Goal: Entertainment & Leisure: Consume media (video, audio)

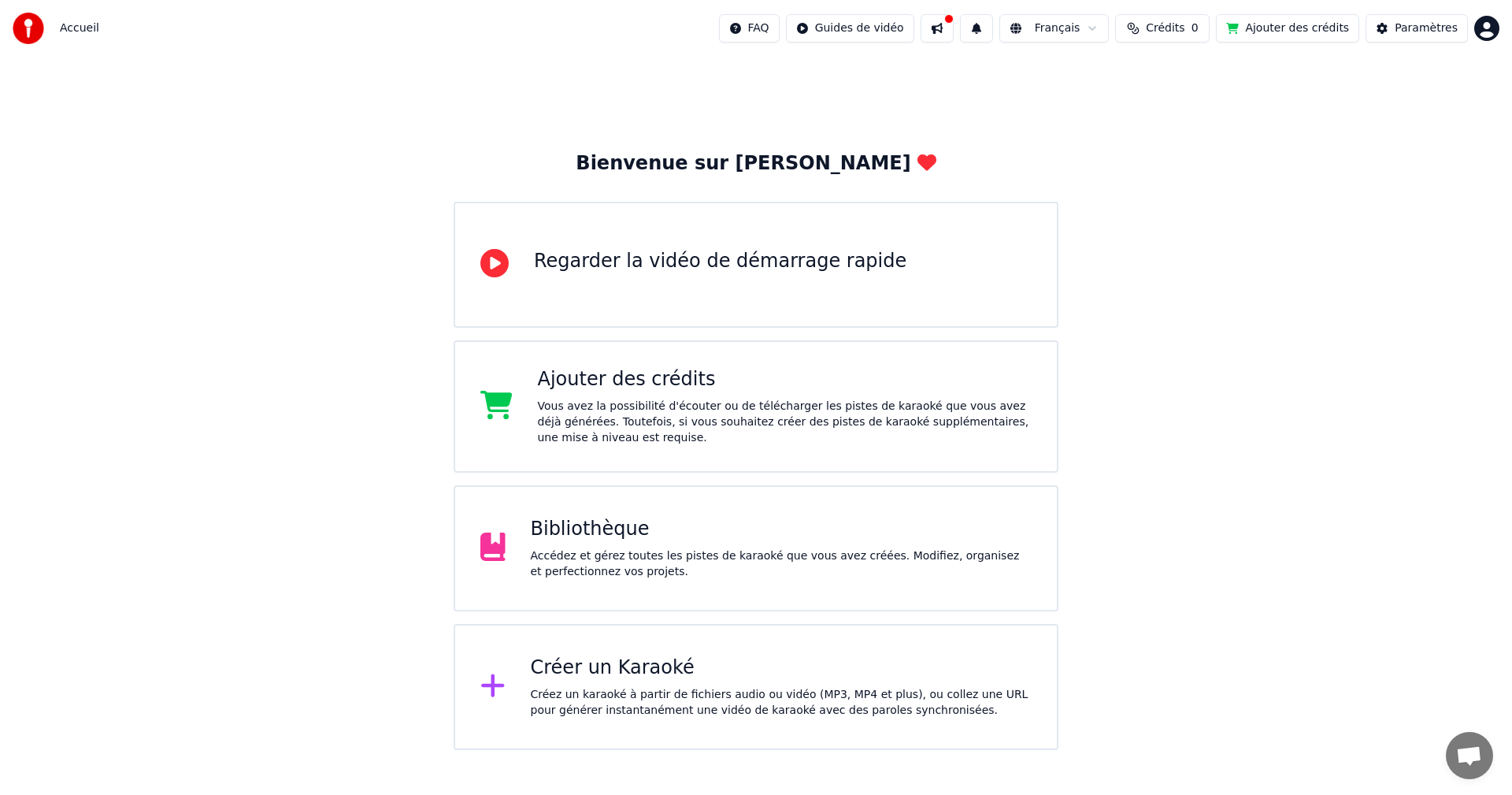
click at [616, 552] on div "Accédez et gérez toutes les pistes de karaoké que vous avez créées. Modifiez, o…" at bounding box center [781, 565] width 501 height 32
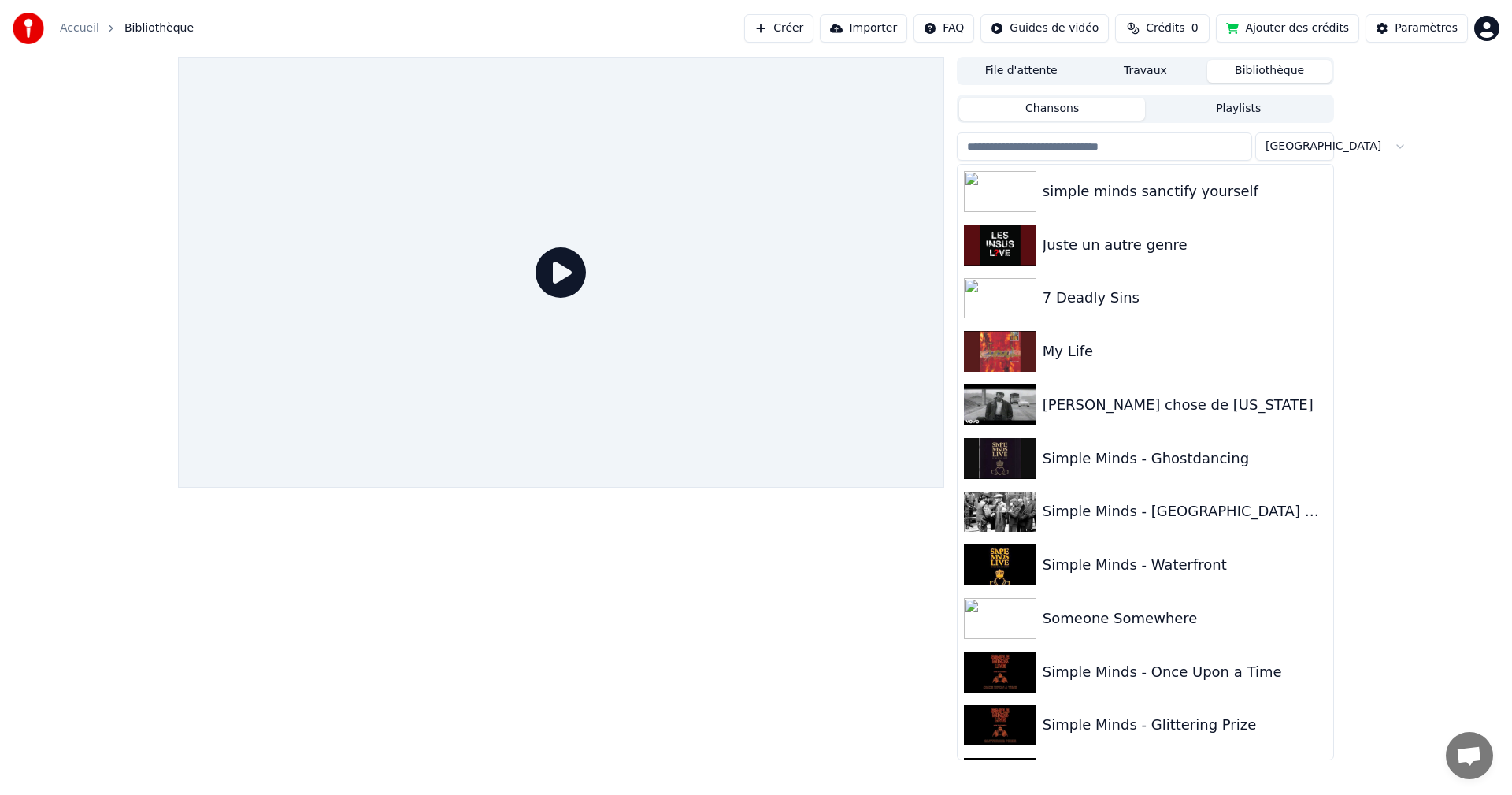
click at [1241, 110] on button "Playlists" at bounding box center [1238, 109] width 187 height 23
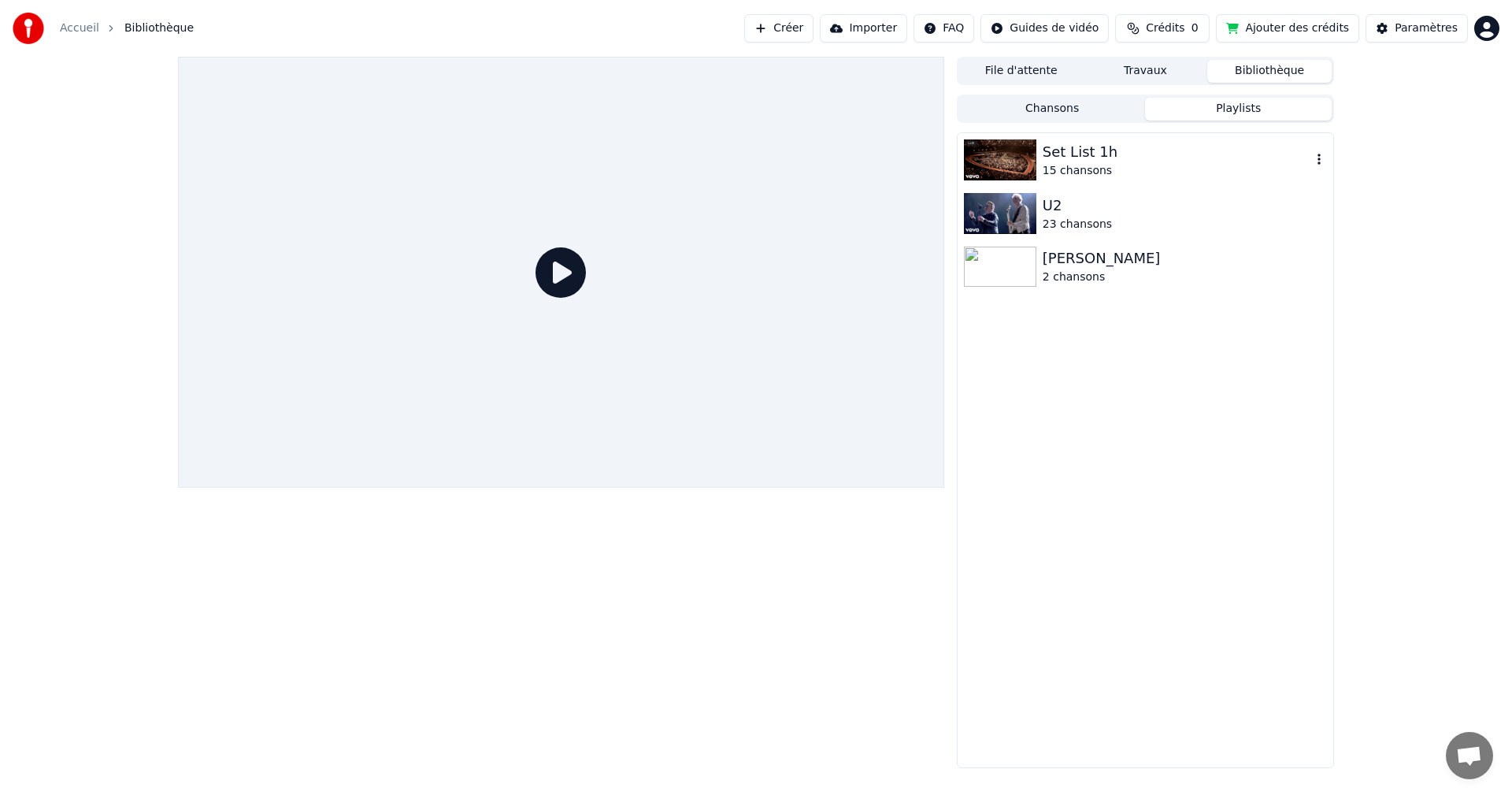
click at [1011, 154] on img at bounding box center [1000, 160] width 73 height 41
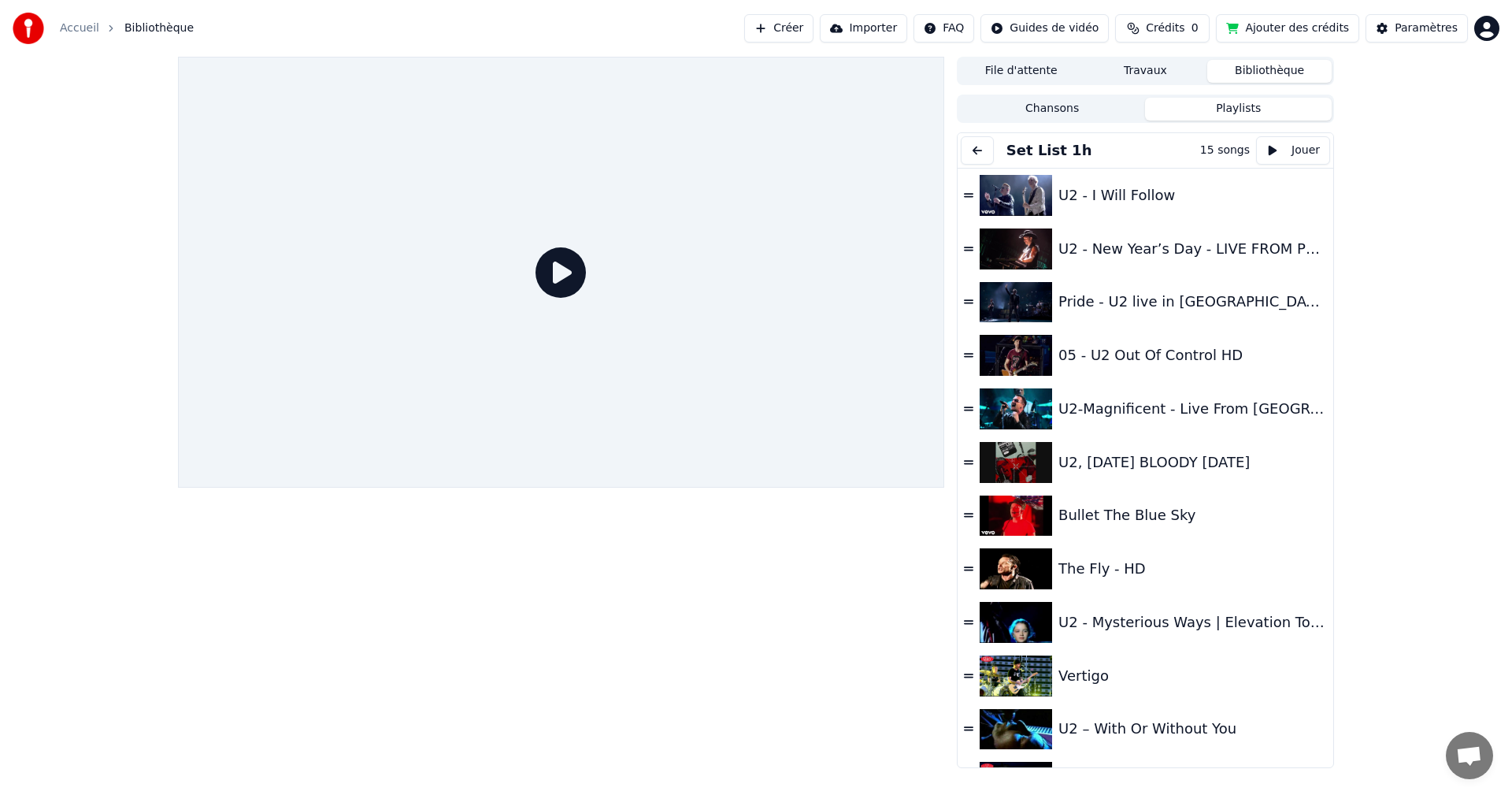
click at [987, 145] on button at bounding box center [977, 151] width 33 height 28
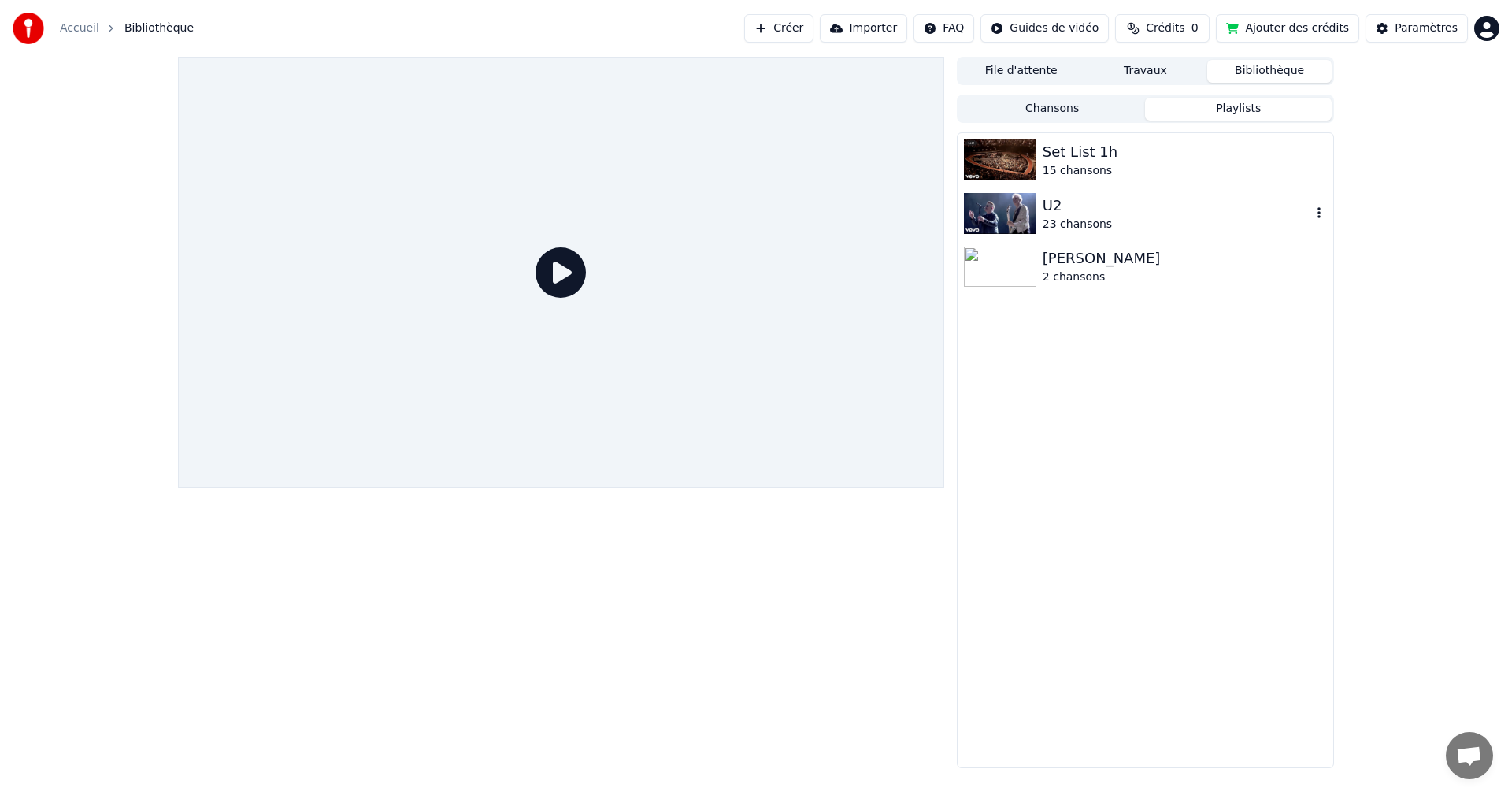
click at [1006, 202] on img at bounding box center [1000, 214] width 73 height 41
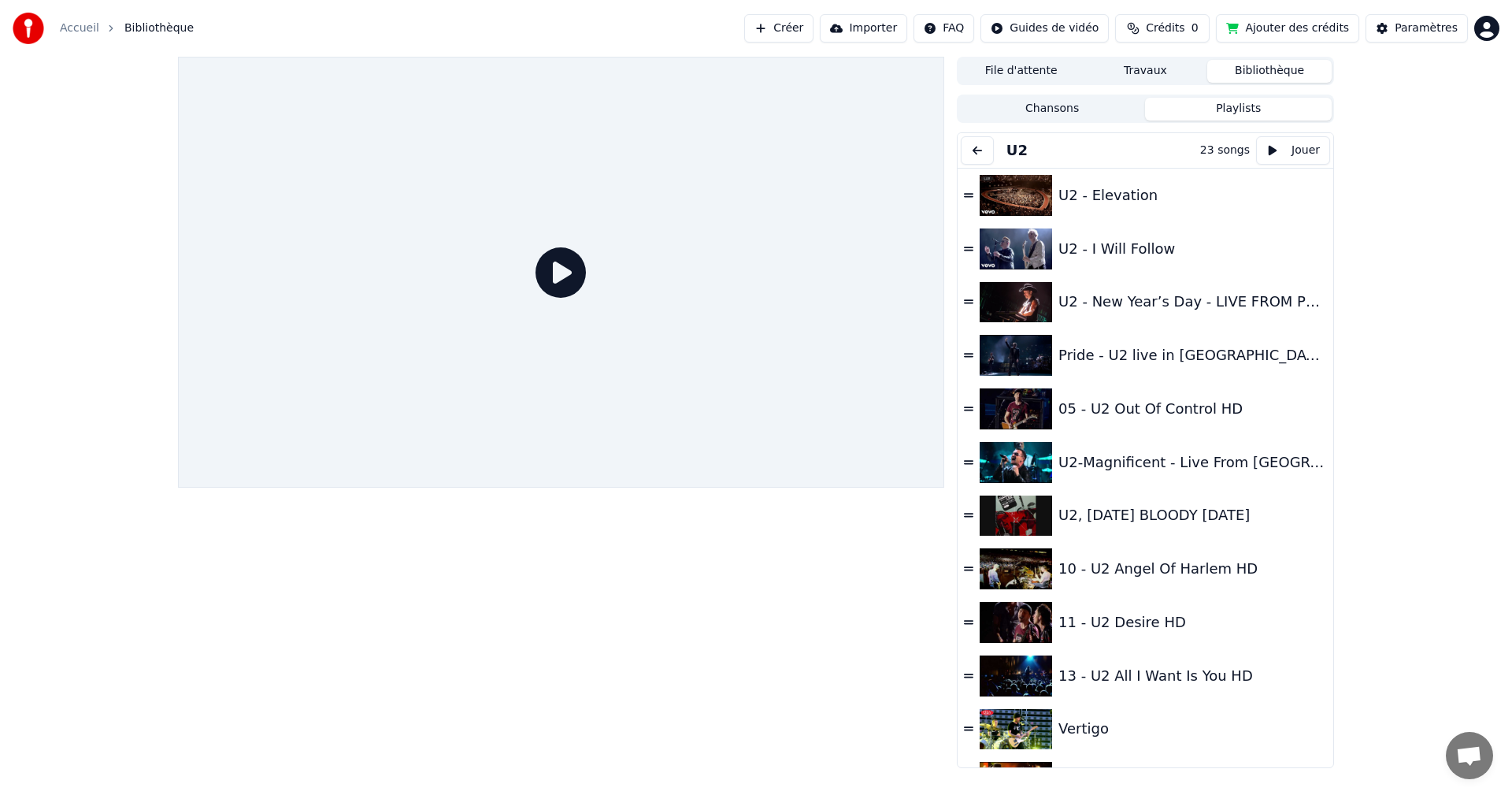
click at [1252, 105] on button "Playlists" at bounding box center [1238, 109] width 187 height 23
click at [1269, 71] on button "Bibliothèque" at bounding box center [1269, 72] width 125 height 23
click at [1272, 66] on button "Bibliothèque" at bounding box center [1269, 72] width 125 height 23
click at [1271, 72] on button "Bibliothèque" at bounding box center [1269, 72] width 125 height 23
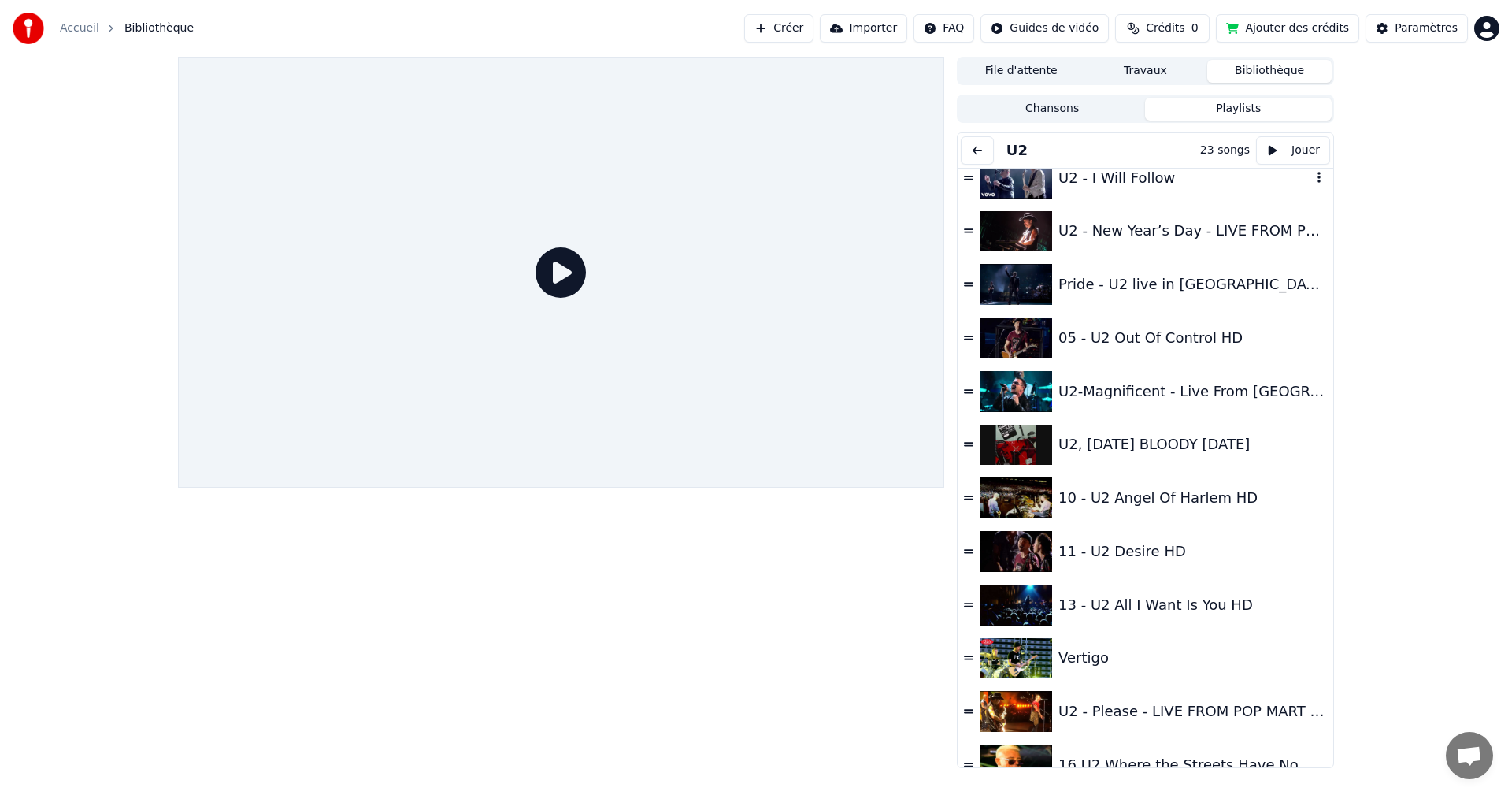
scroll to position [237, 0]
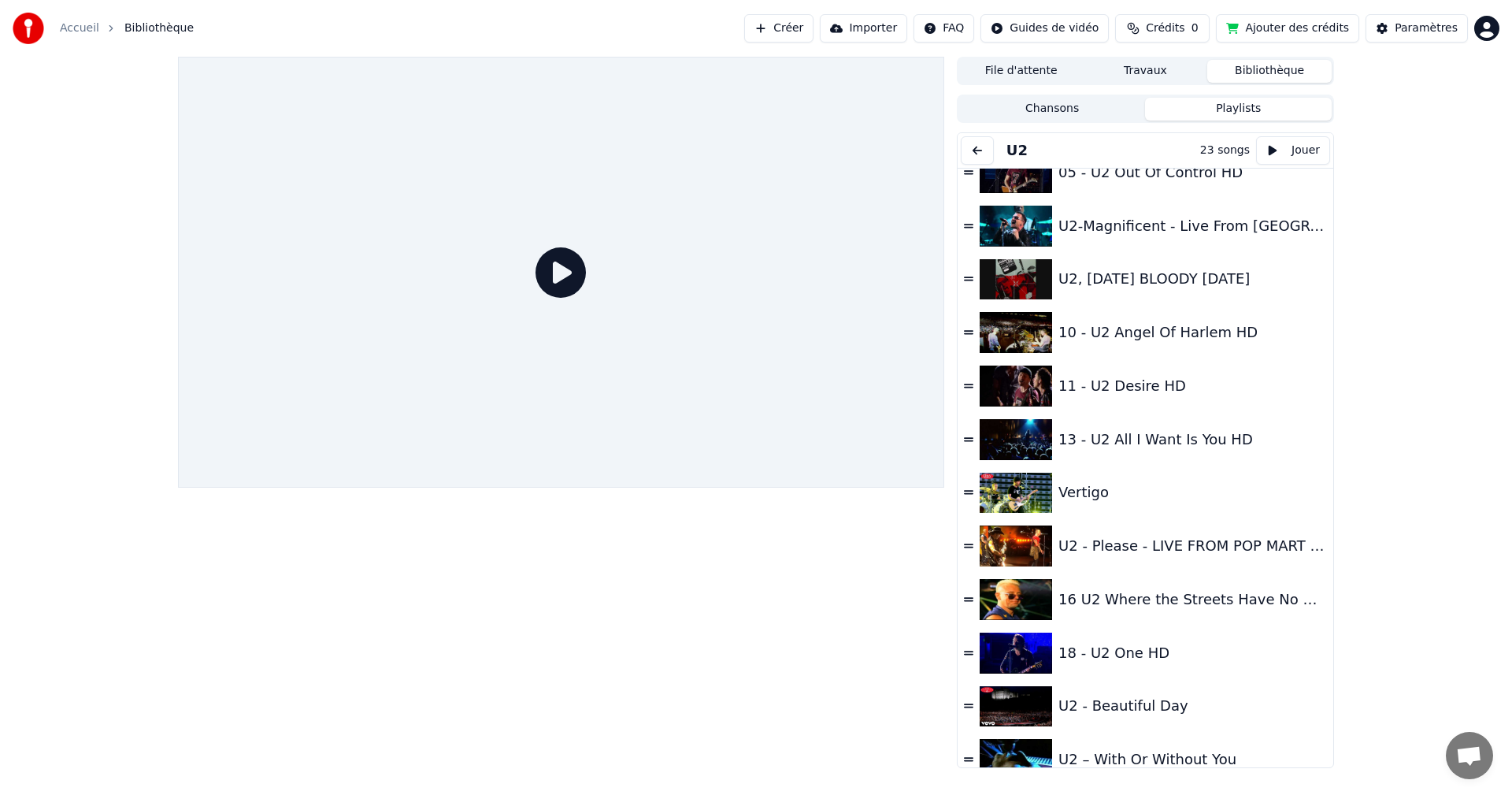
click at [985, 152] on button at bounding box center [977, 151] width 33 height 28
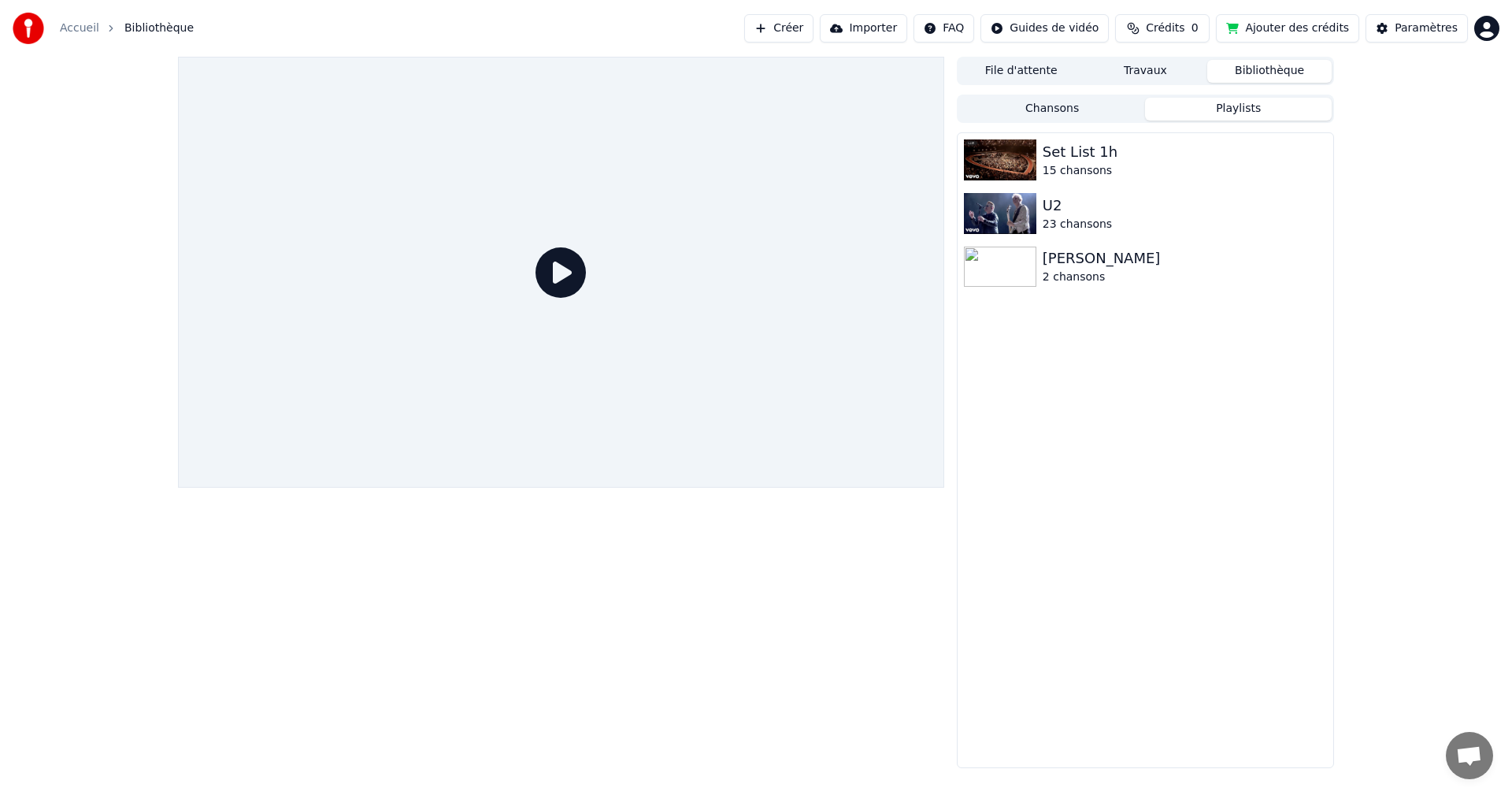
click at [1262, 63] on button "Bibliothèque" at bounding box center [1269, 72] width 125 height 23
click at [1260, 66] on button "Bibliothèque" at bounding box center [1269, 72] width 125 height 23
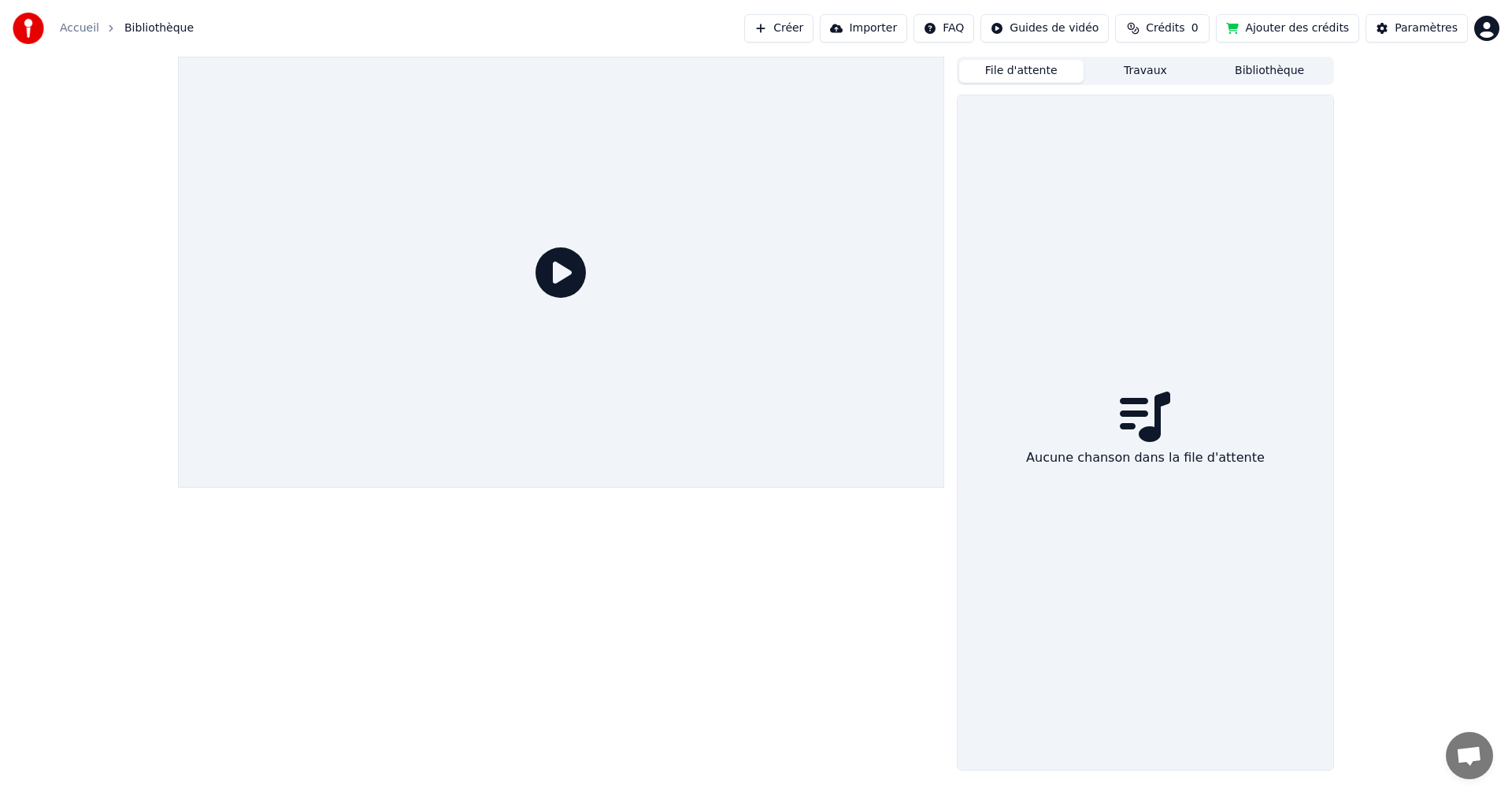
click at [1022, 71] on button "File d'attente" at bounding box center [1021, 72] width 125 height 23
click at [1126, 76] on button "Travaux" at bounding box center [1146, 72] width 125 height 23
click at [1260, 74] on button "Bibliothèque" at bounding box center [1269, 72] width 125 height 23
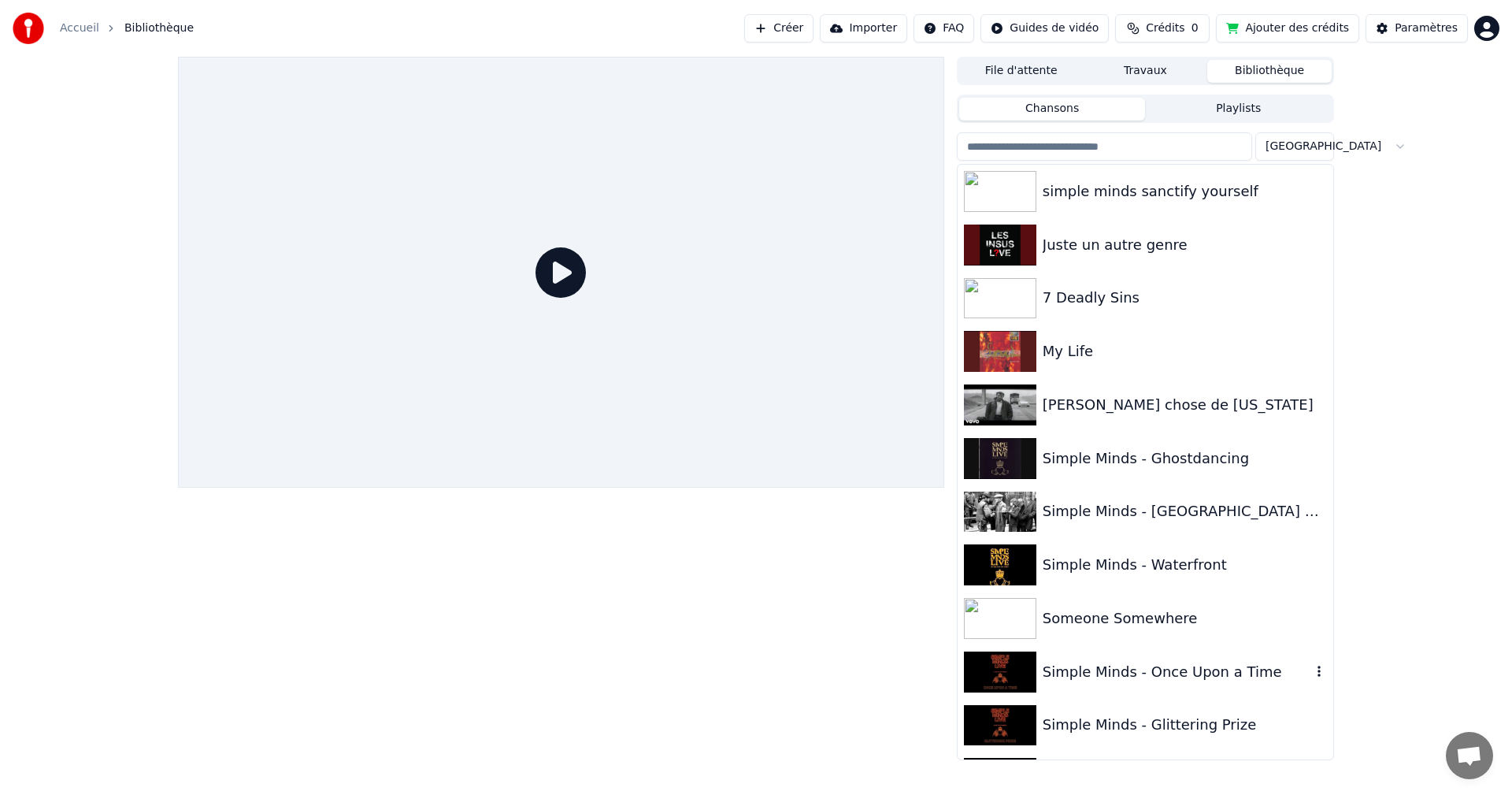
click at [1052, 669] on div "Simple Minds - Once Upon a Time" at bounding box center [1176, 672] width 268 height 22
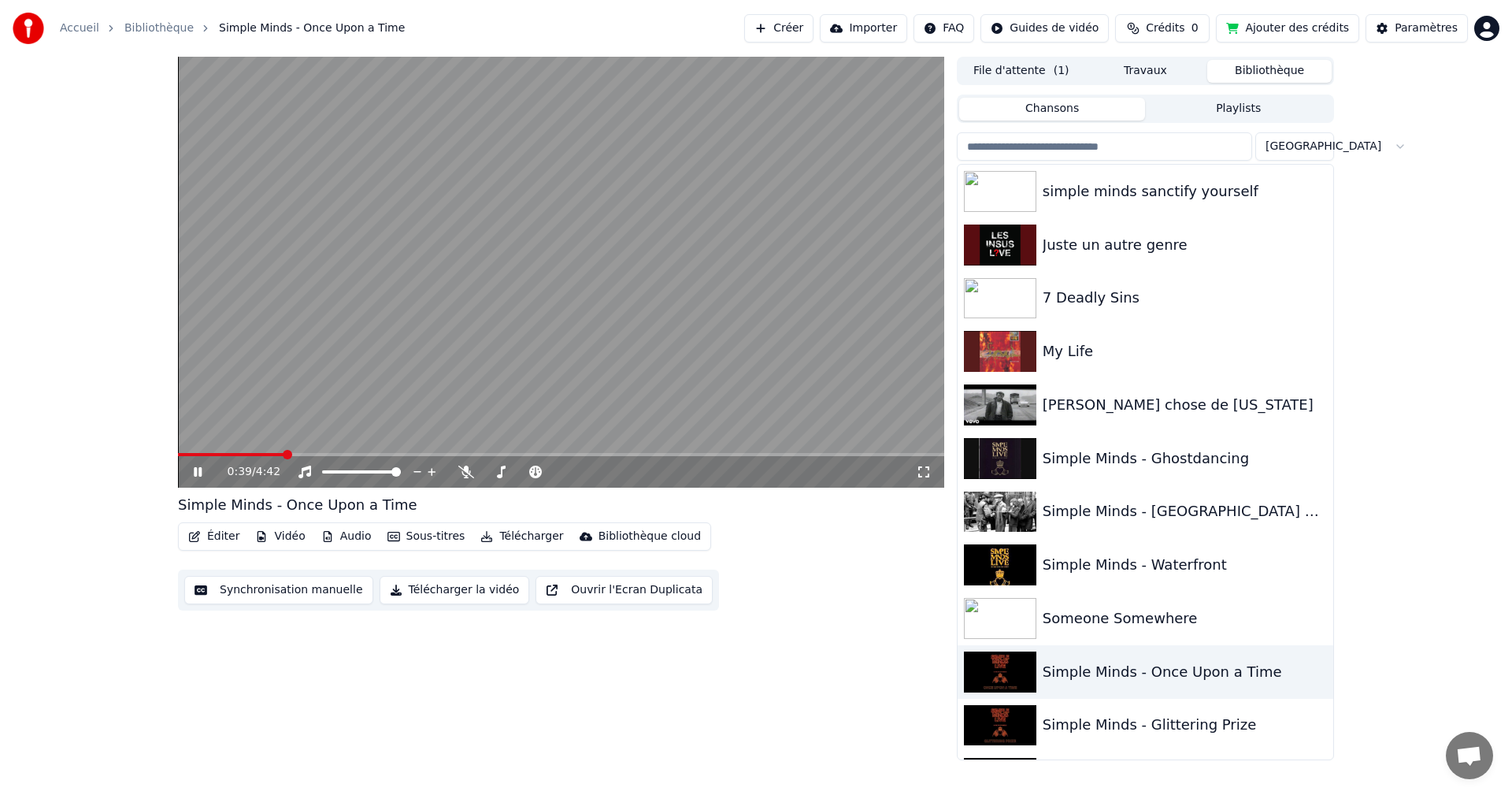
click at [285, 450] on span at bounding box center [287, 455] width 10 height 10
click at [385, 452] on span at bounding box center [384, 455] width 10 height 10
click at [438, 452] on span at bounding box center [440, 455] width 10 height 10
click at [338, 452] on span at bounding box center [343, 455] width 10 height 10
drag, startPoint x: 317, startPoint y: 451, endPoint x: 256, endPoint y: 440, distance: 62.0
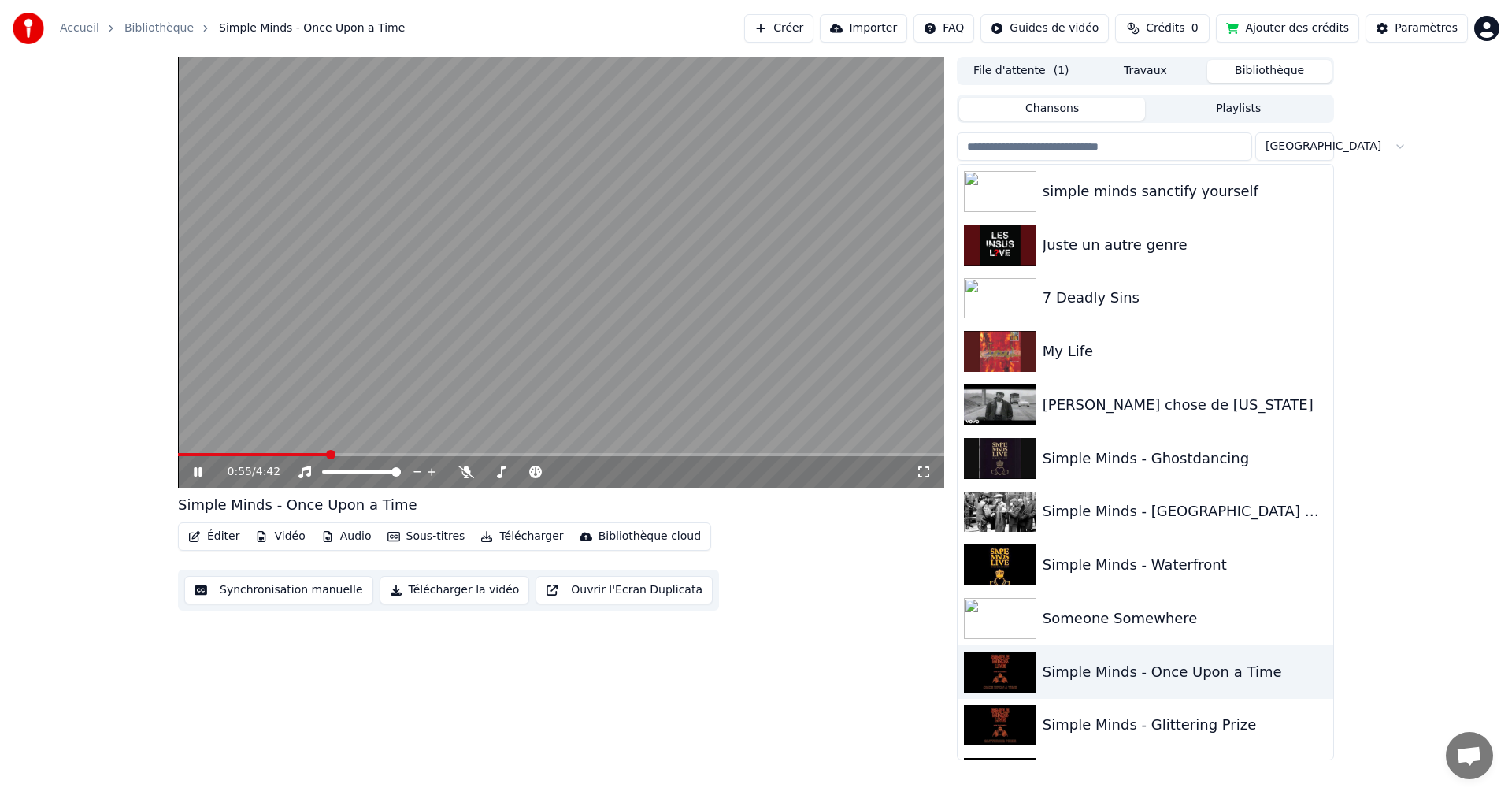
click at [258, 440] on video at bounding box center [561, 272] width 766 height 431
click at [514, 534] on button "Télécharger" at bounding box center [522, 536] width 96 height 22
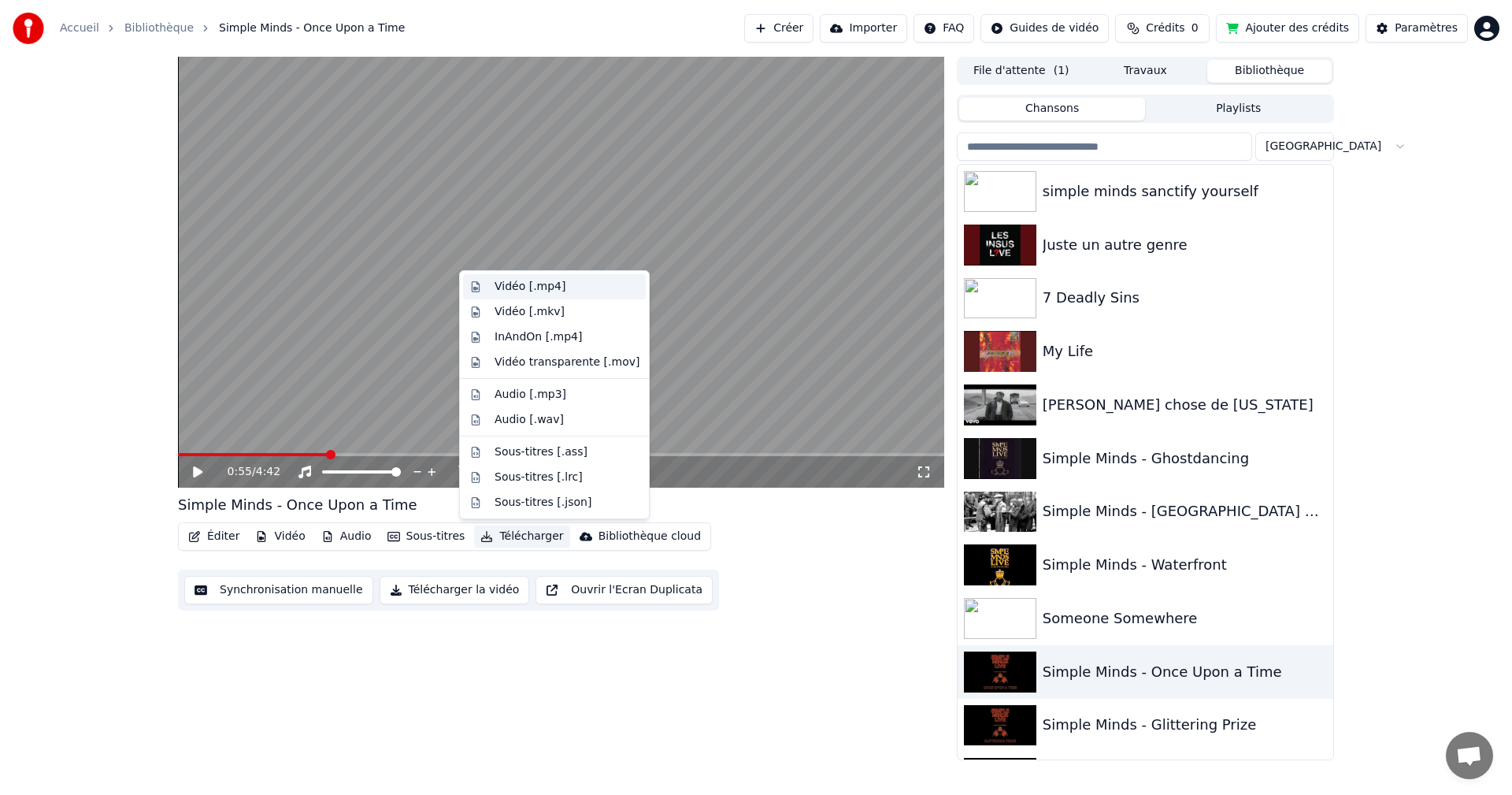
click at [510, 281] on div "Vidéo [.mp4]" at bounding box center [530, 287] width 71 height 16
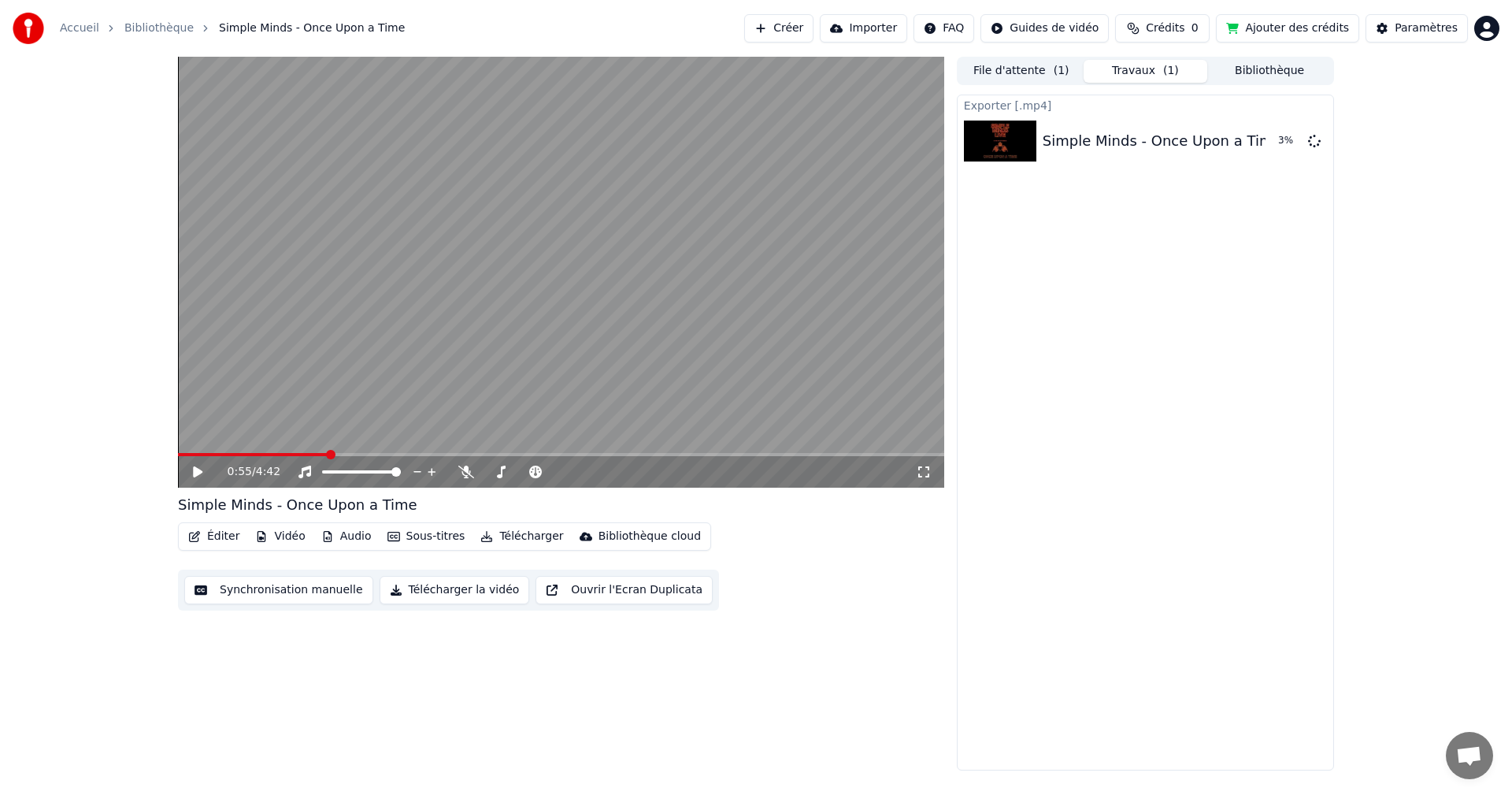
click at [192, 469] on icon at bounding box center [209, 472] width 37 height 12
click at [490, 267] on video at bounding box center [561, 272] width 766 height 431
click at [501, 473] on icon at bounding box center [501, 472] width 9 height 12
click at [552, 467] on span at bounding box center [551, 472] width 10 height 10
click at [366, 374] on video at bounding box center [561, 272] width 766 height 431
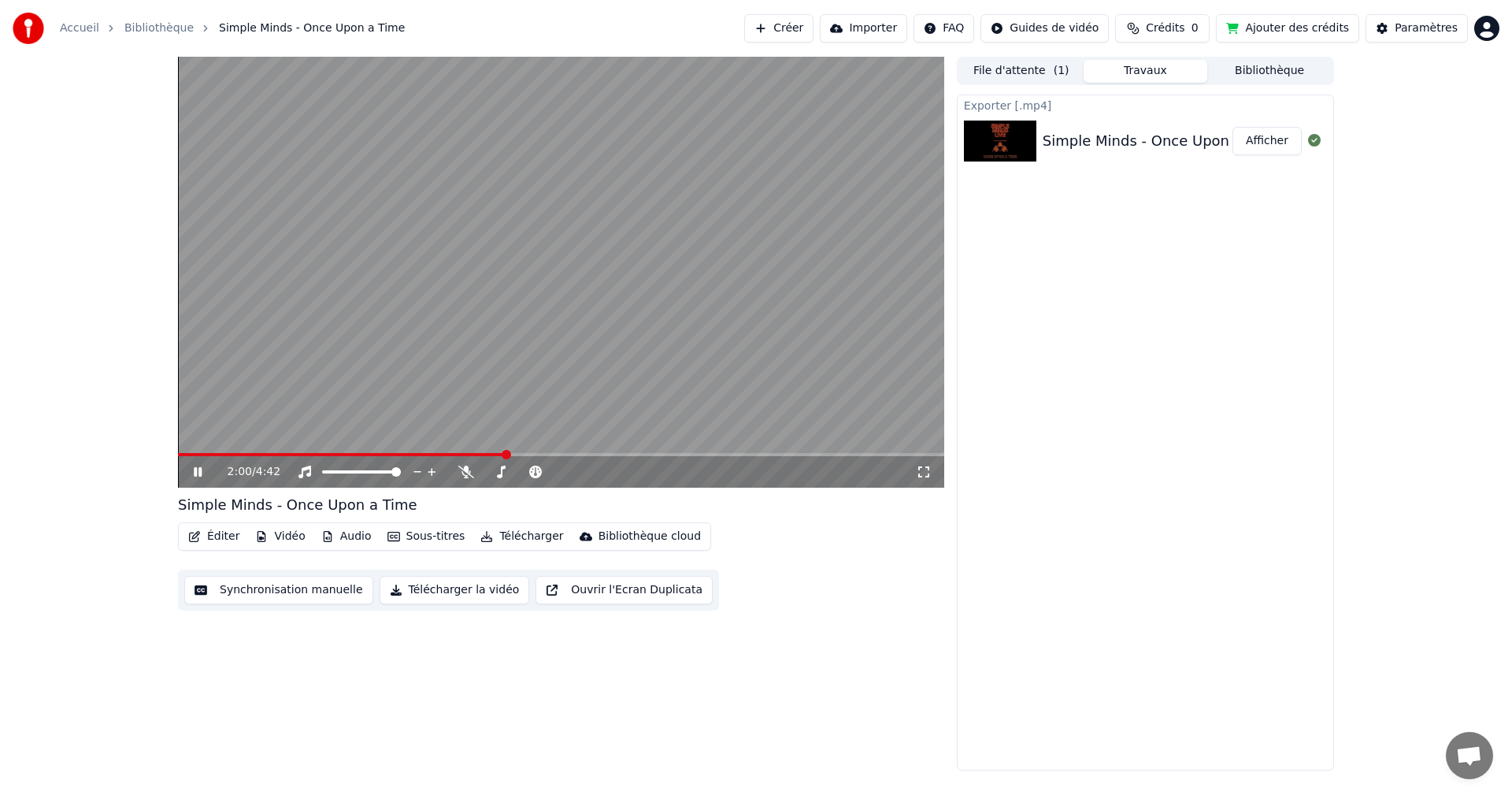
drag, startPoint x: 496, startPoint y: 452, endPoint x: 353, endPoint y: 454, distance: 143.0
click at [353, 454] on div "2:00 / 4:42" at bounding box center [561, 272] width 766 height 431
click at [266, 457] on span at bounding box center [268, 455] width 10 height 10
click at [200, 465] on div "0:32 / 4:42" at bounding box center [561, 472] width 754 height 16
click at [199, 470] on icon at bounding box center [198, 472] width 10 height 11
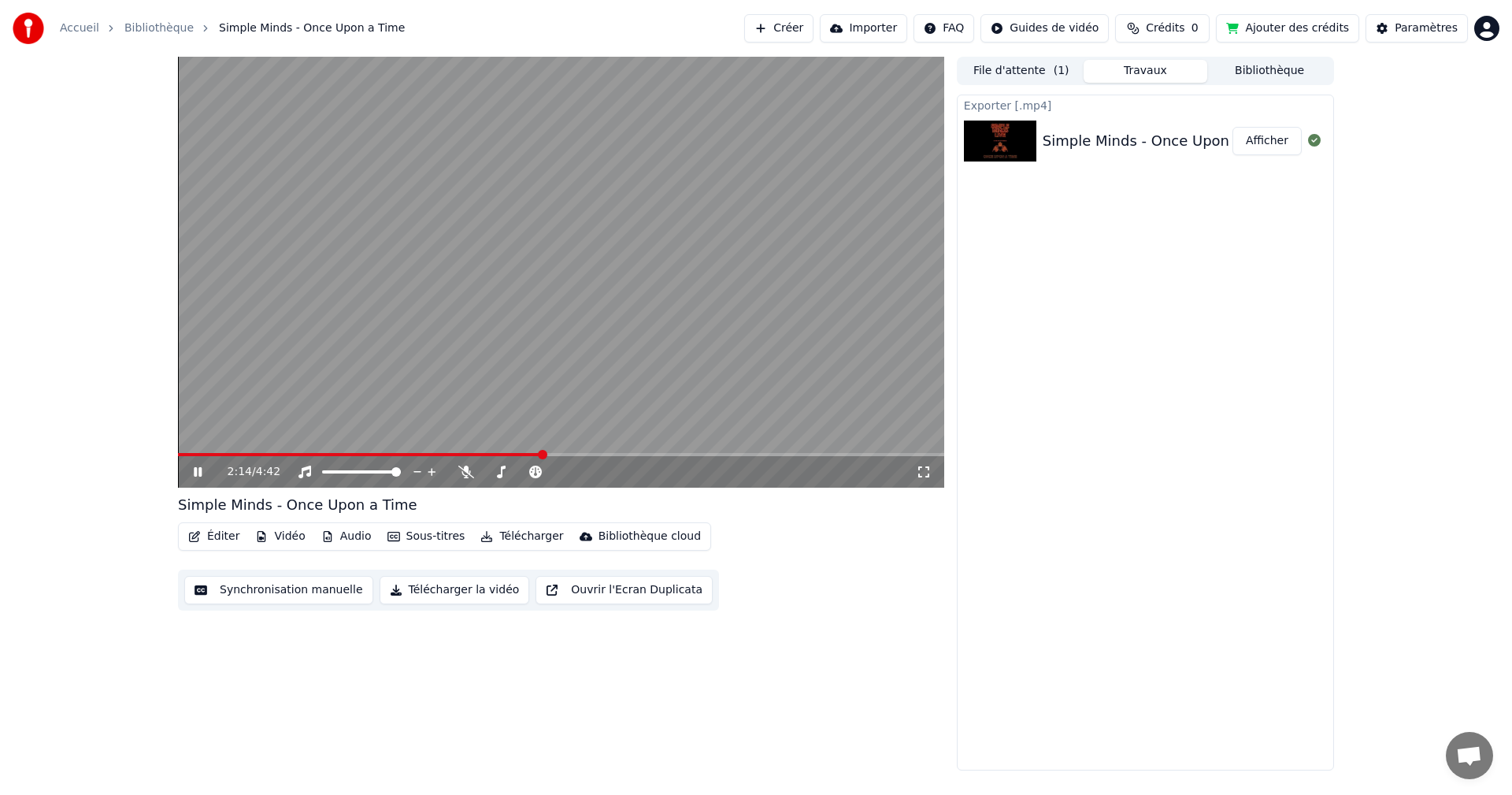
click at [501, 378] on video at bounding box center [561, 272] width 766 height 431
click at [546, 472] on span at bounding box center [546, 472] width 10 height 10
click at [456, 382] on video at bounding box center [561, 272] width 766 height 431
click at [248, 453] on span at bounding box center [365, 455] width 374 height 4
click at [286, 451] on video at bounding box center [561, 272] width 766 height 431
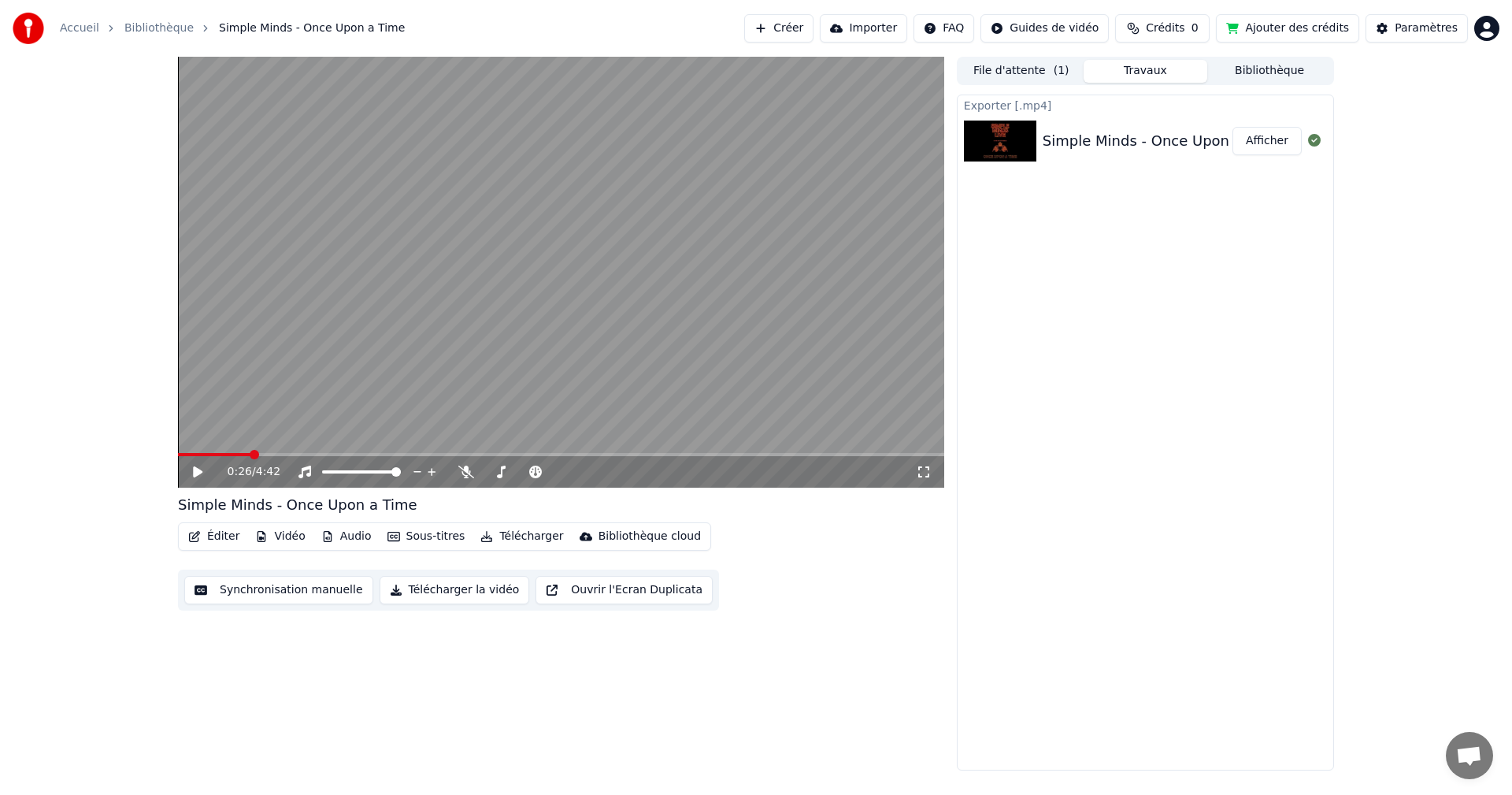
click at [327, 448] on video at bounding box center [561, 272] width 766 height 431
click at [299, 452] on video at bounding box center [561, 272] width 766 height 431
click at [293, 455] on span at bounding box center [295, 455] width 10 height 10
click at [201, 468] on icon at bounding box center [209, 472] width 37 height 12
click at [314, 455] on span at bounding box center [316, 455] width 10 height 10
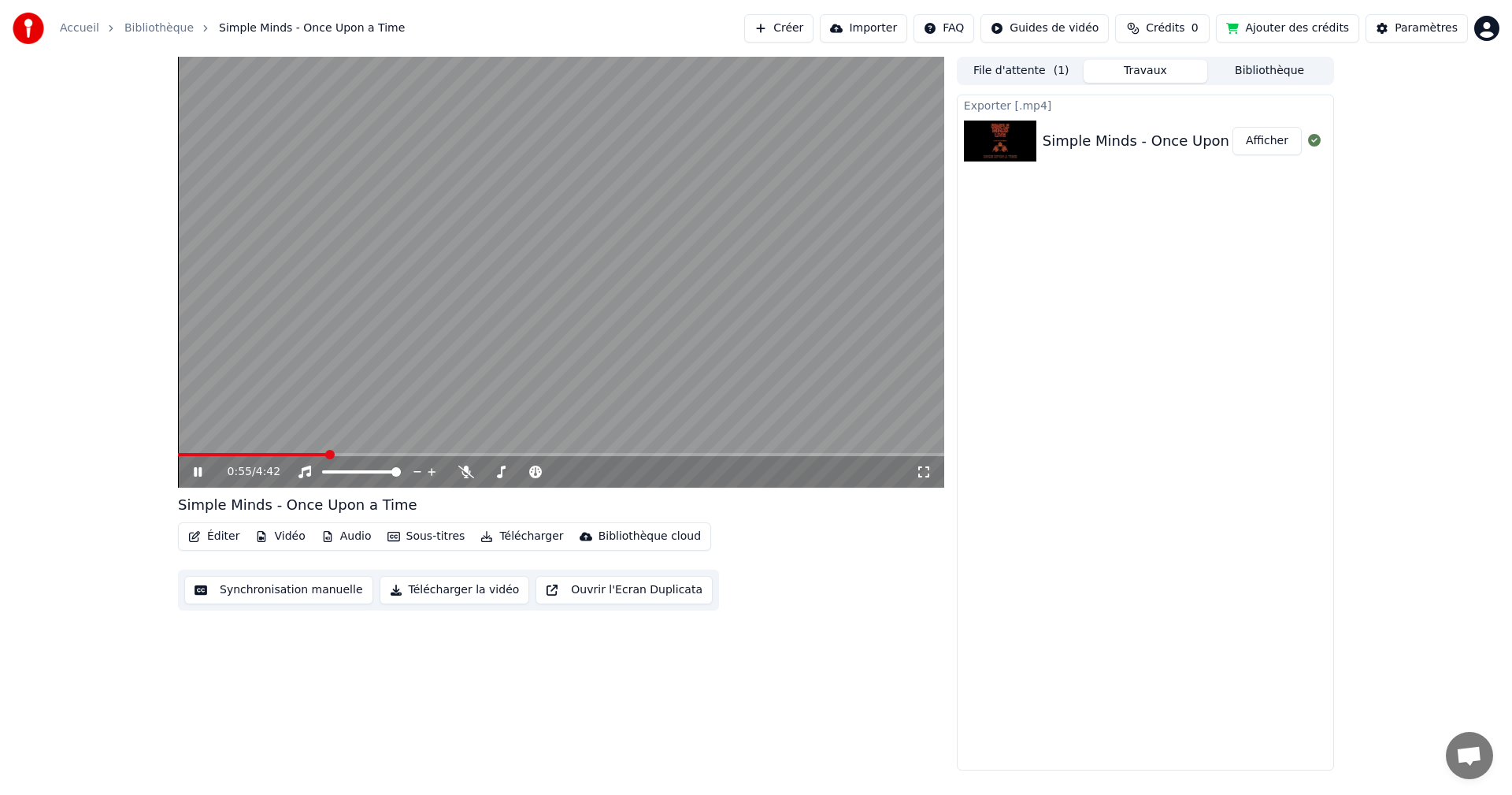
click at [327, 455] on span at bounding box center [330, 455] width 10 height 10
click at [345, 125] on video at bounding box center [561, 272] width 766 height 431
click at [658, 241] on video at bounding box center [561, 272] width 766 height 431
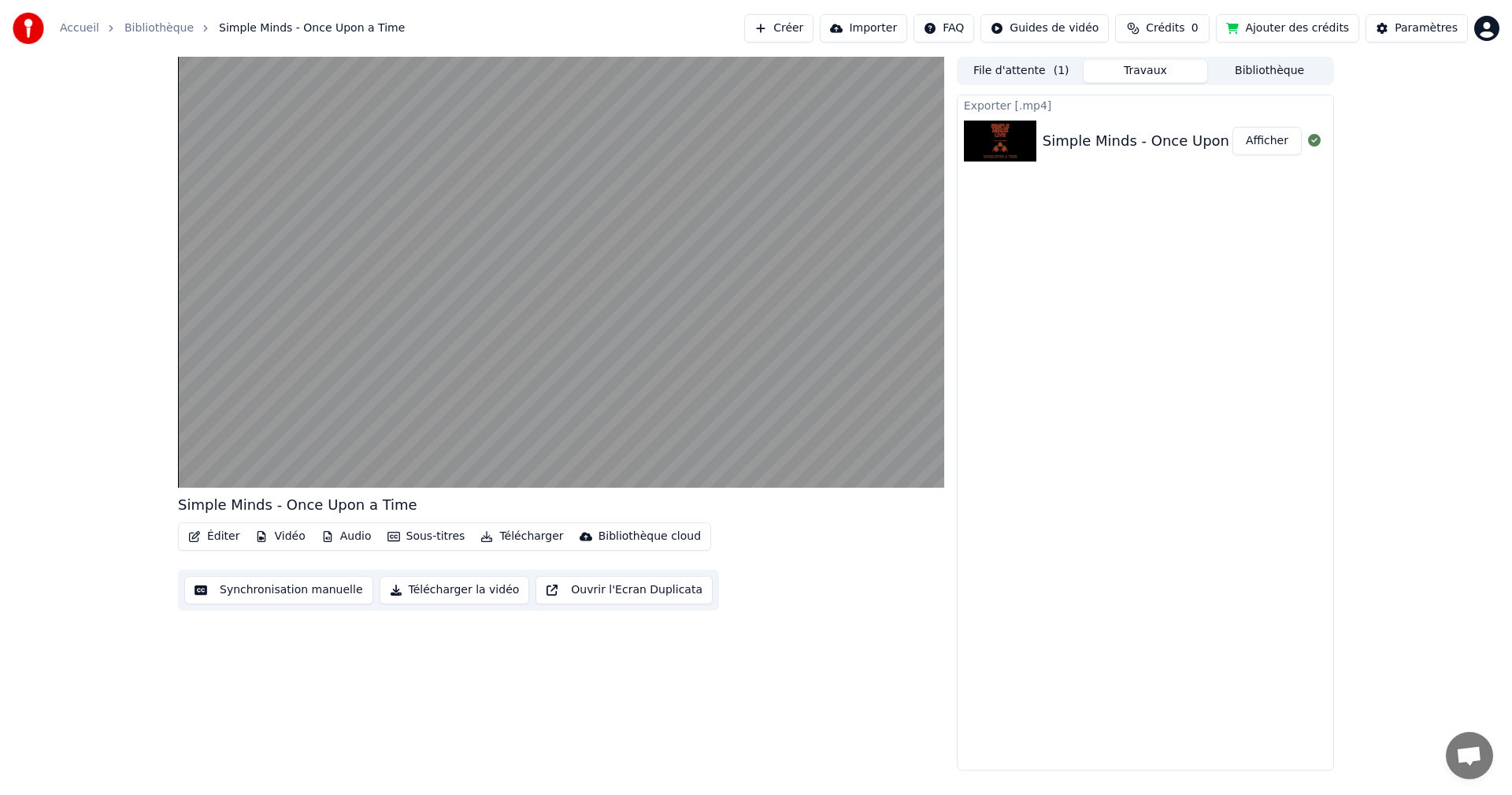
drag, startPoint x: 678, startPoint y: 651, endPoint x: 706, endPoint y: 635, distance: 32.2
click at [678, 651] on div "Simple Minds - Once Upon a Time Éditer Vidéo Audio Sous-titres Télécharger Bibl…" at bounding box center [561, 414] width 766 height 714
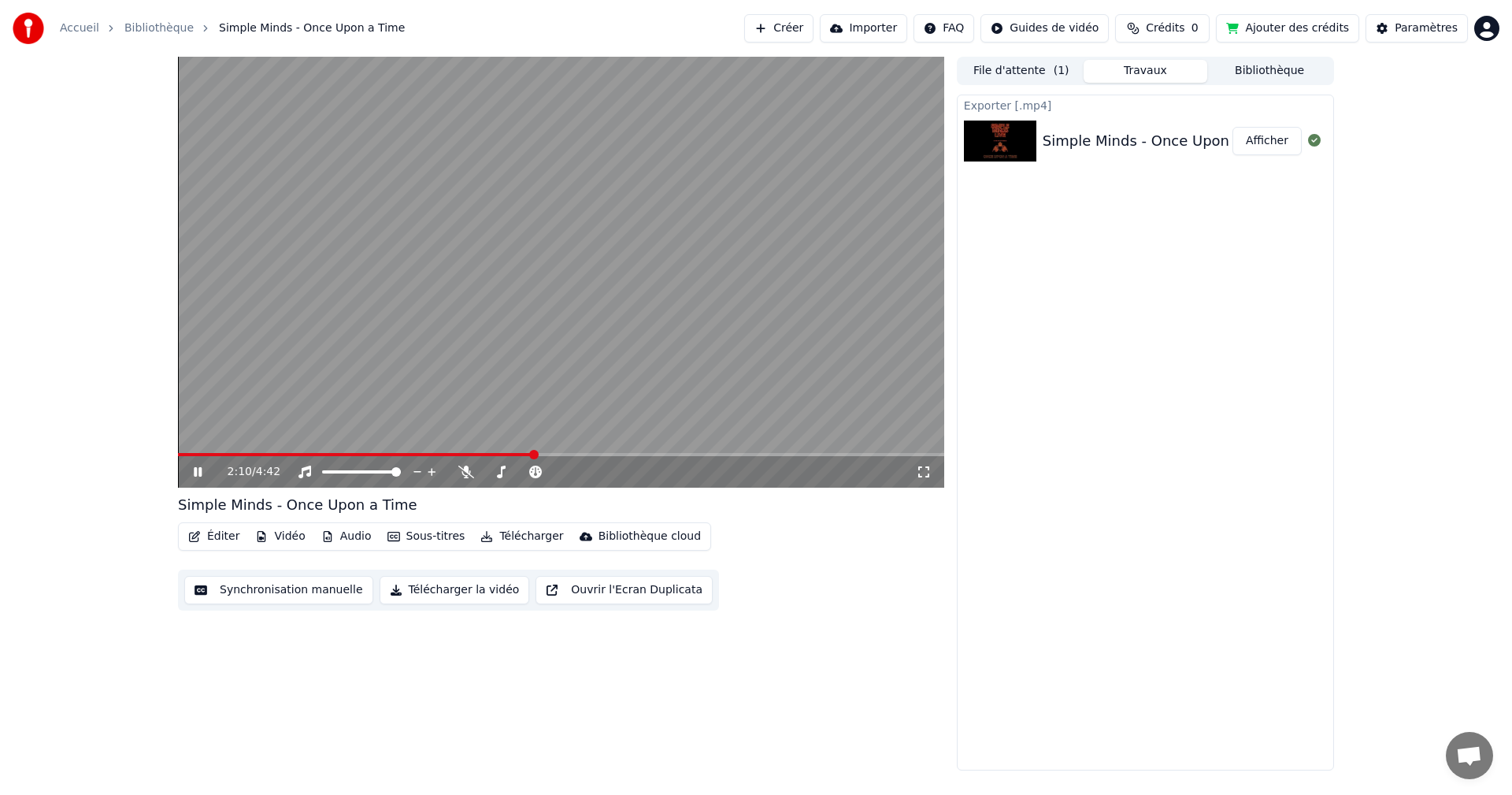
click at [508, 165] on video at bounding box center [561, 272] width 766 height 431
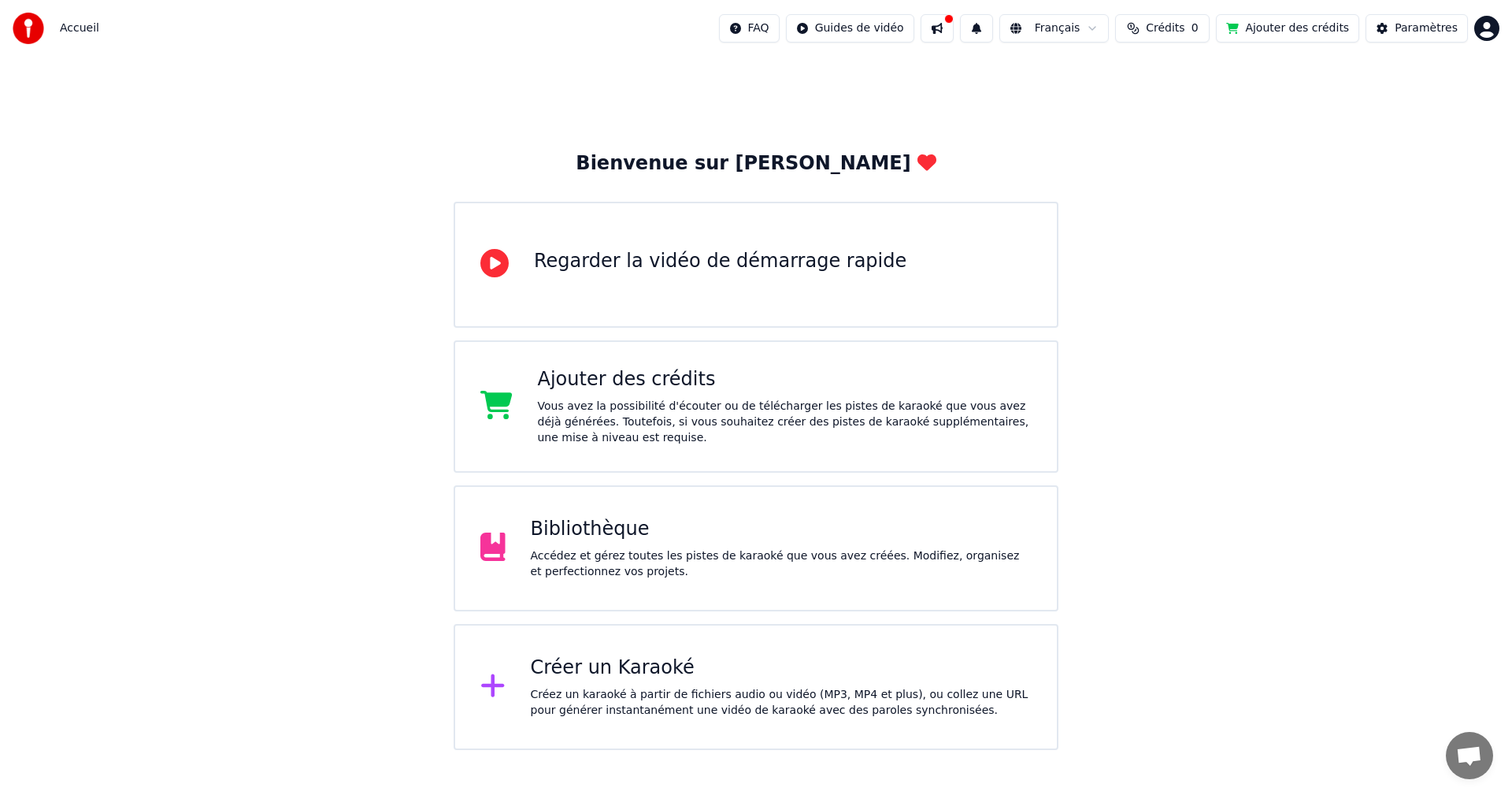
click at [582, 534] on div "Bibliothèque" at bounding box center [781, 529] width 501 height 25
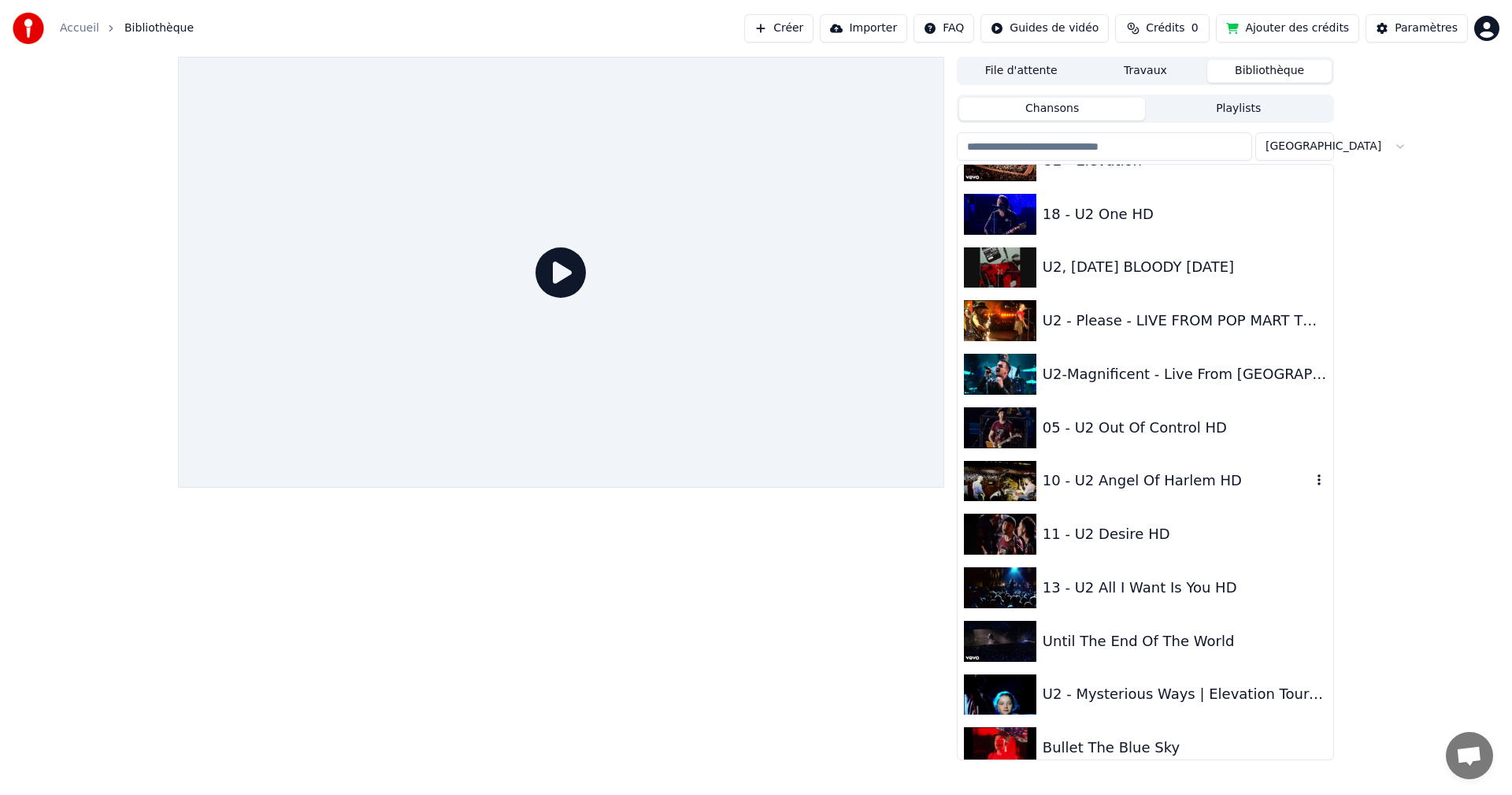
scroll to position [1103, 0]
click at [1050, 653] on div "Until The End Of The World" at bounding box center [1145, 641] width 376 height 53
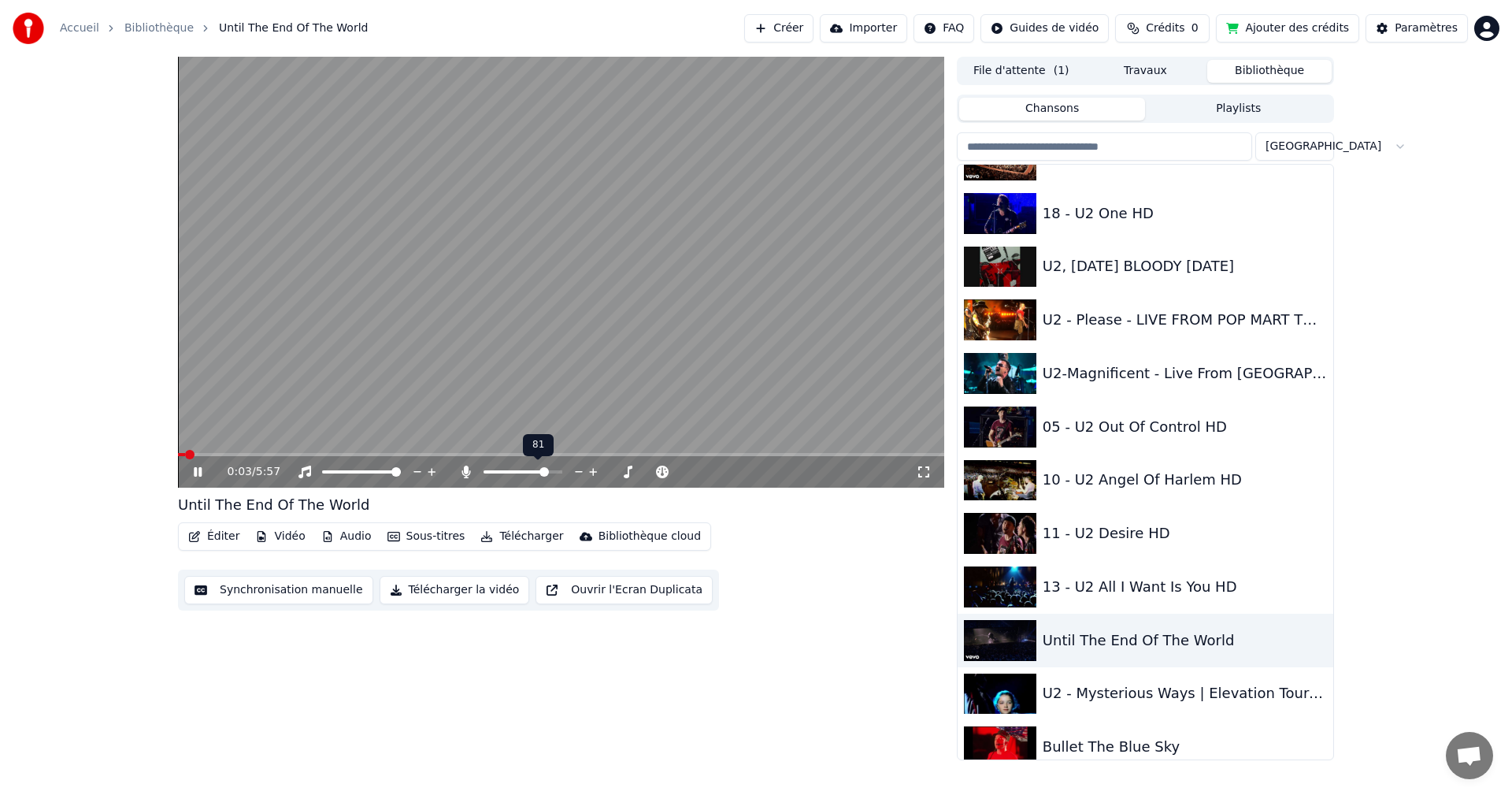
click at [547, 477] on span at bounding box center [544, 472] width 10 height 10
click at [220, 455] on span at bounding box center [222, 455] width 10 height 10
click at [205, 456] on span at bounding box center [210, 455] width 10 height 10
click at [202, 456] on span at bounding box center [206, 455] width 10 height 10
click at [193, 459] on span at bounding box center [198, 455] width 10 height 10
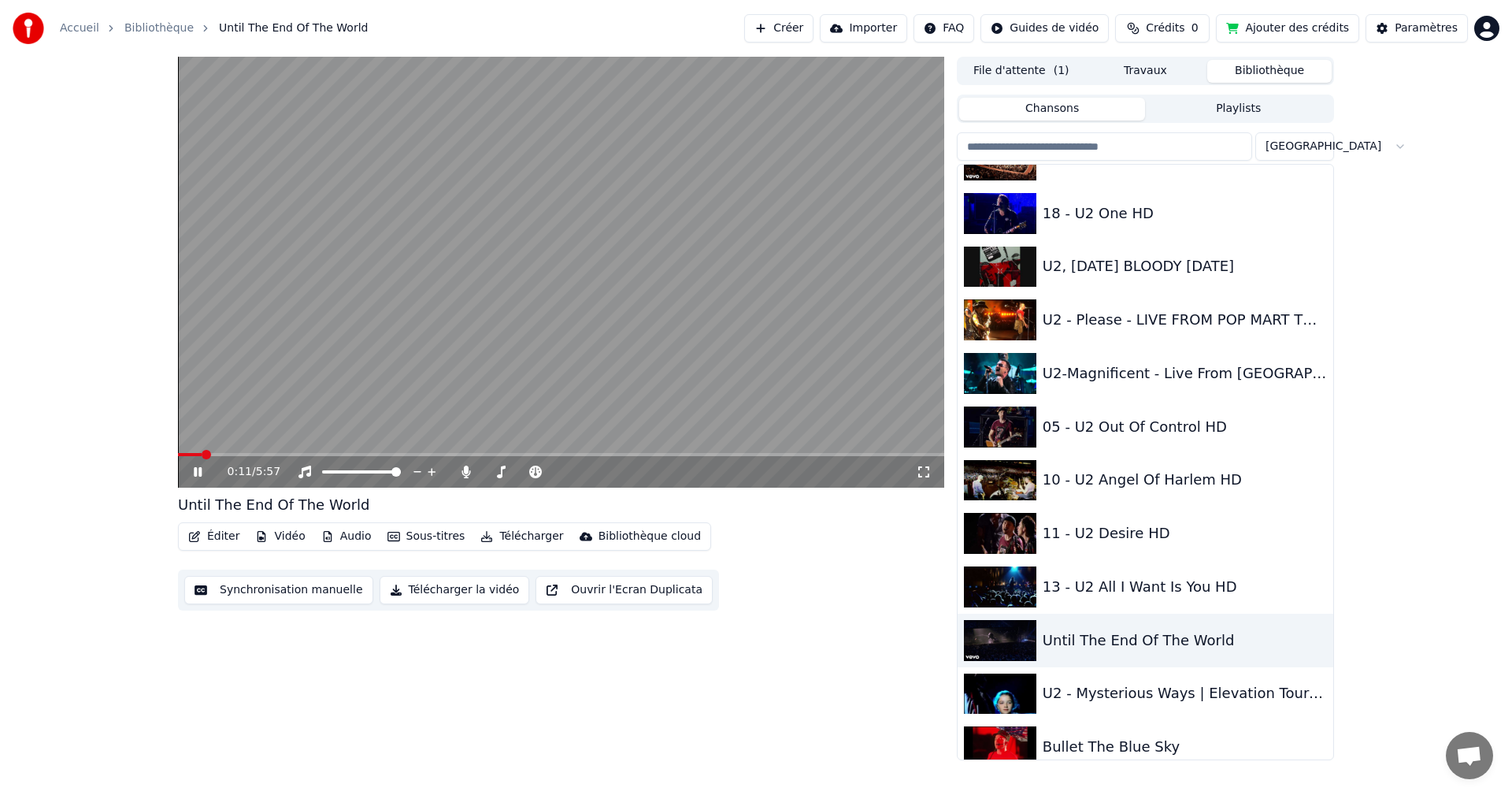
click at [225, 424] on video at bounding box center [561, 272] width 766 height 431
click at [360, 361] on video at bounding box center [561, 272] width 766 height 431
click at [429, 284] on video at bounding box center [561, 272] width 766 height 431
click at [191, 293] on video at bounding box center [561, 272] width 766 height 431
click at [432, 320] on video at bounding box center [561, 272] width 766 height 431
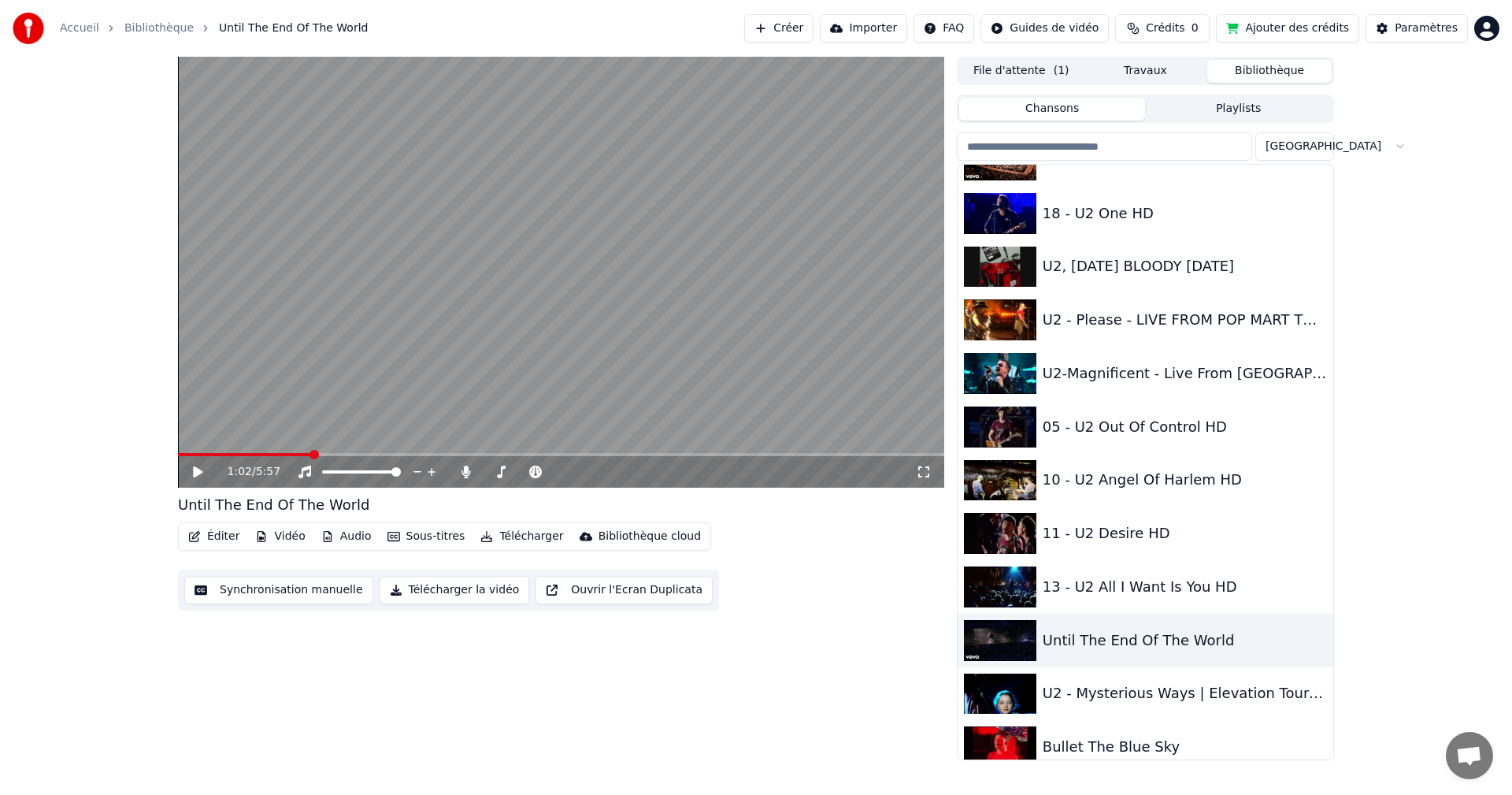
click at [538, 286] on video at bounding box center [561, 272] width 766 height 431
click at [523, 302] on video at bounding box center [561, 272] width 766 height 431
click at [248, 454] on span at bounding box center [252, 455] width 10 height 10
click at [283, 404] on video at bounding box center [561, 272] width 766 height 431
click at [193, 475] on icon at bounding box center [209, 472] width 37 height 12
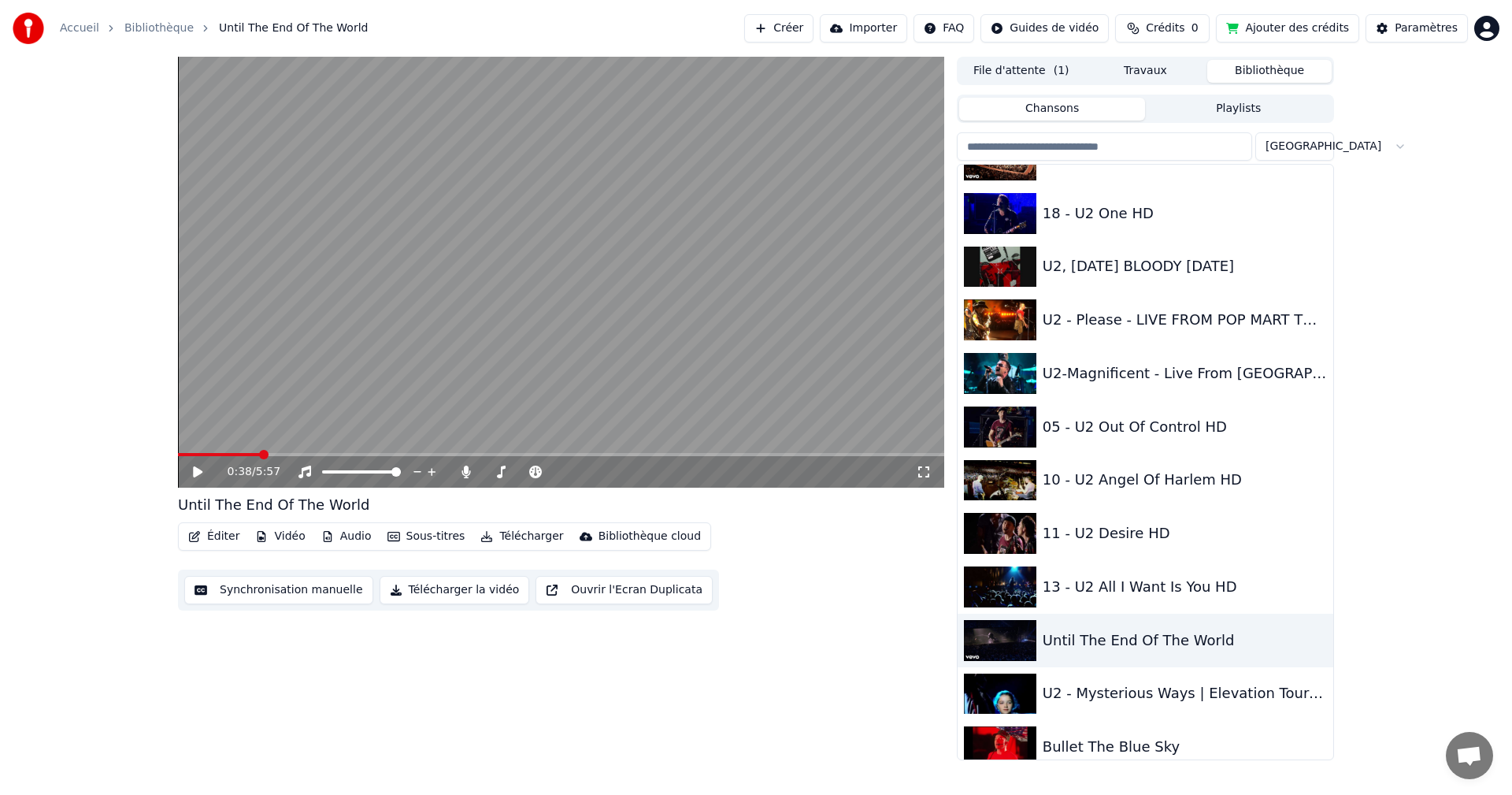
click at [194, 474] on icon at bounding box center [198, 472] width 10 height 11
click at [325, 456] on span at bounding box center [327, 455] width 10 height 10
click at [357, 452] on span at bounding box center [352, 455] width 10 height 10
click at [354, 455] on span at bounding box center [356, 455] width 10 height 10
click at [348, 455] on span at bounding box center [349, 455] width 10 height 10
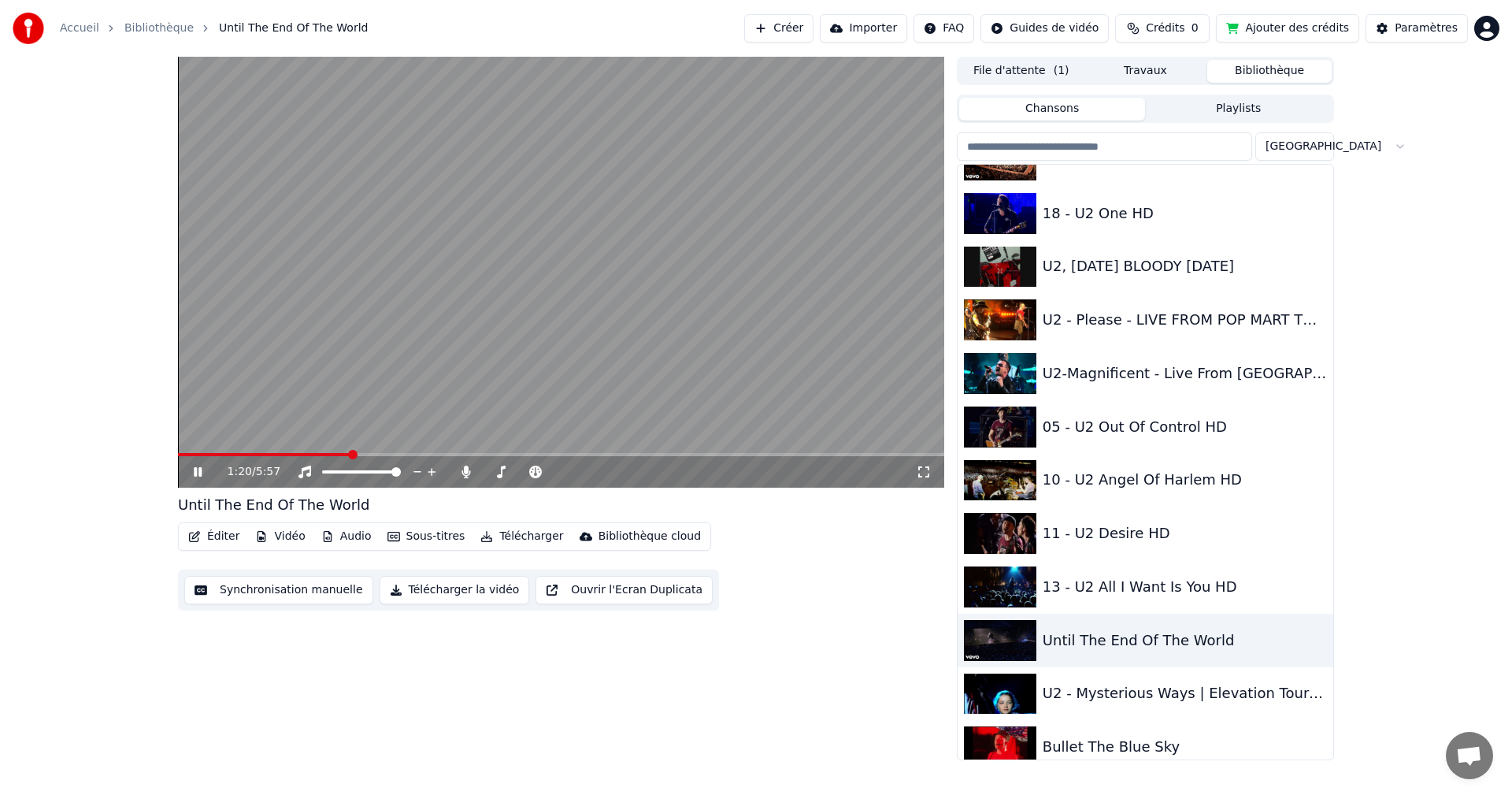
click at [384, 375] on video at bounding box center [561, 272] width 766 height 431
click at [619, 350] on video at bounding box center [561, 272] width 766 height 431
click at [588, 454] on span at bounding box center [593, 455] width 10 height 10
click at [543, 455] on span at bounding box center [541, 455] width 10 height 10
click at [582, 452] on span at bounding box center [582, 455] width 10 height 10
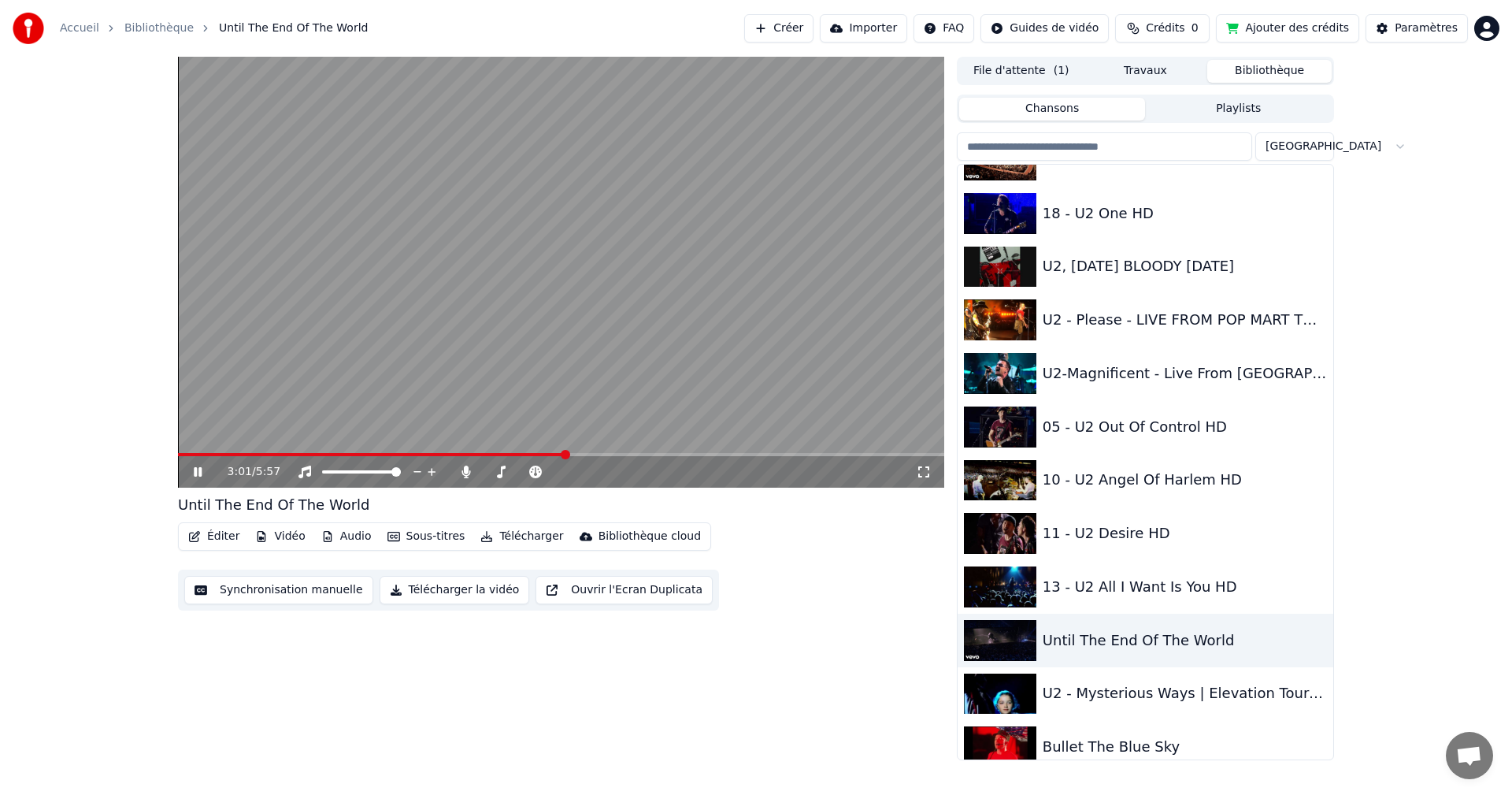
click at [566, 454] on span at bounding box center [565, 455] width 10 height 10
click at [554, 452] on span at bounding box center [559, 455] width 10 height 10
click at [515, 426] on video at bounding box center [561, 272] width 766 height 431
click at [524, 454] on span at bounding box center [525, 455] width 10 height 10
click at [588, 409] on video at bounding box center [561, 272] width 766 height 431
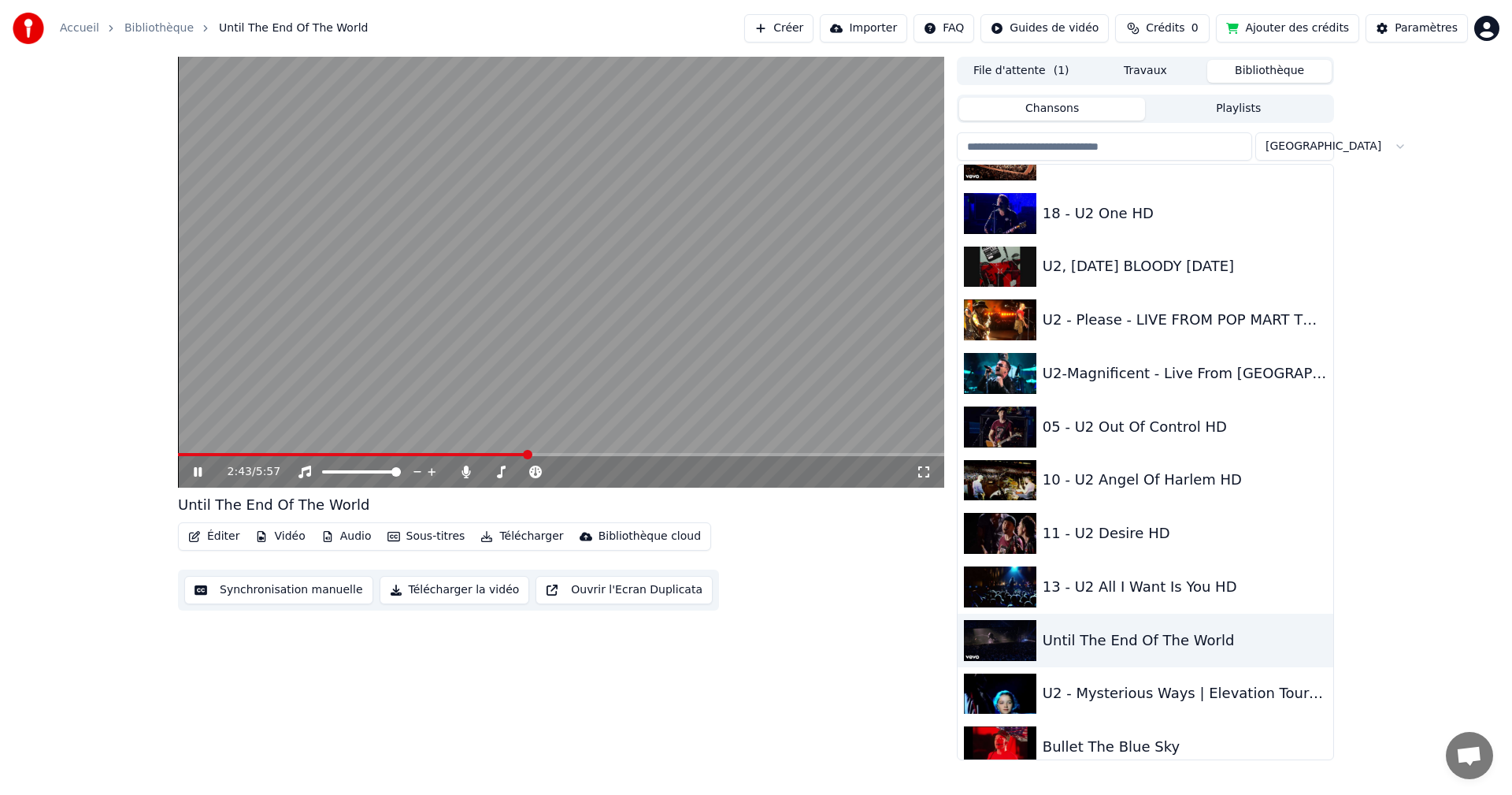
click at [528, 459] on span at bounding box center [527, 455] width 10 height 10
click at [453, 350] on video at bounding box center [561, 272] width 766 height 431
click at [512, 403] on video at bounding box center [561, 272] width 766 height 431
click at [601, 453] on span at bounding box center [601, 455] width 10 height 10
click at [613, 459] on span at bounding box center [608, 455] width 10 height 10
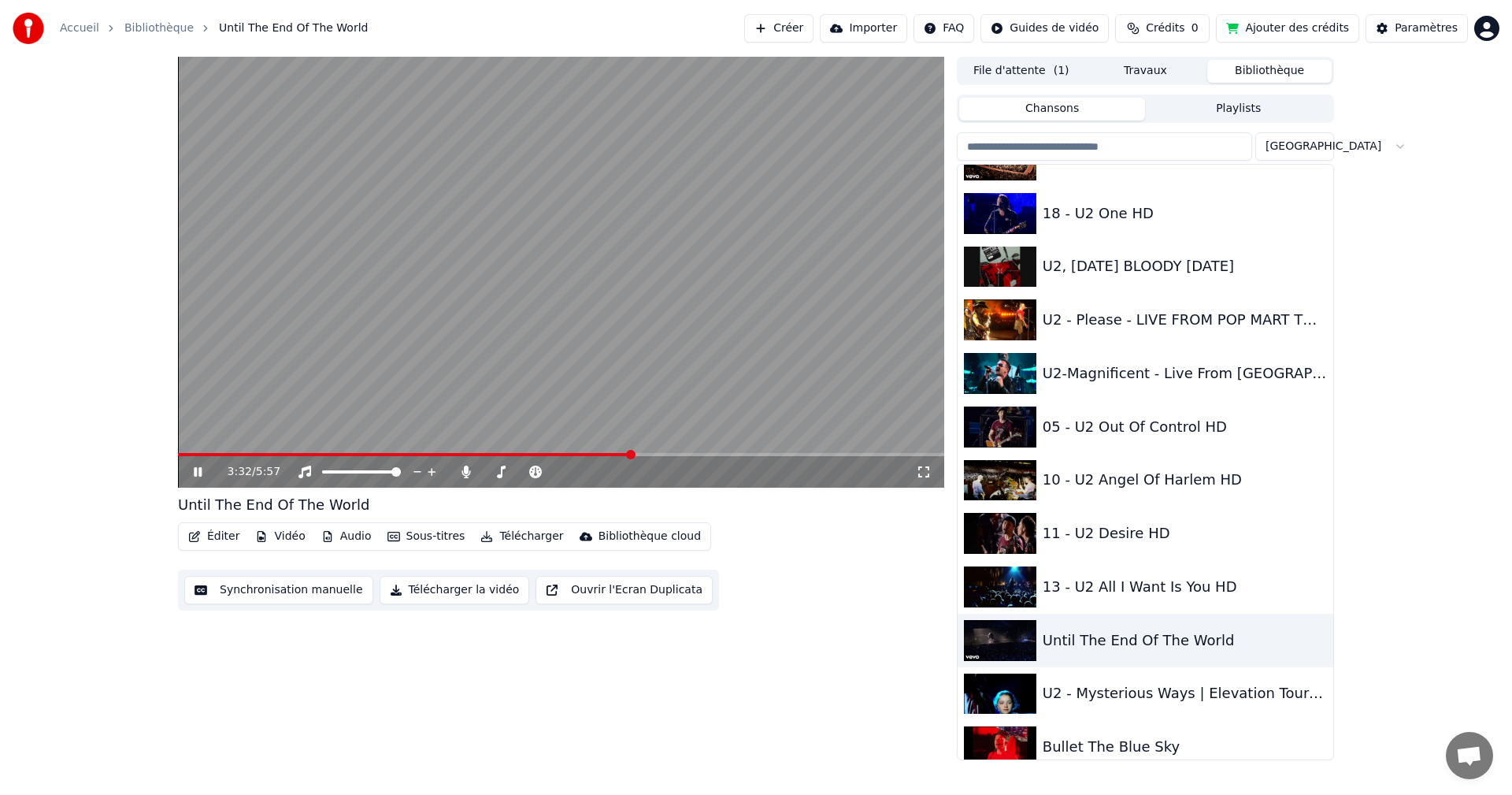
click at [631, 456] on span at bounding box center [631, 455] width 10 height 10
click at [614, 456] on span at bounding box center [618, 455] width 10 height 10
click at [595, 456] on span at bounding box center [595, 455] width 10 height 10
click at [353, 376] on video at bounding box center [561, 272] width 766 height 431
click at [700, 381] on video at bounding box center [561, 272] width 766 height 431
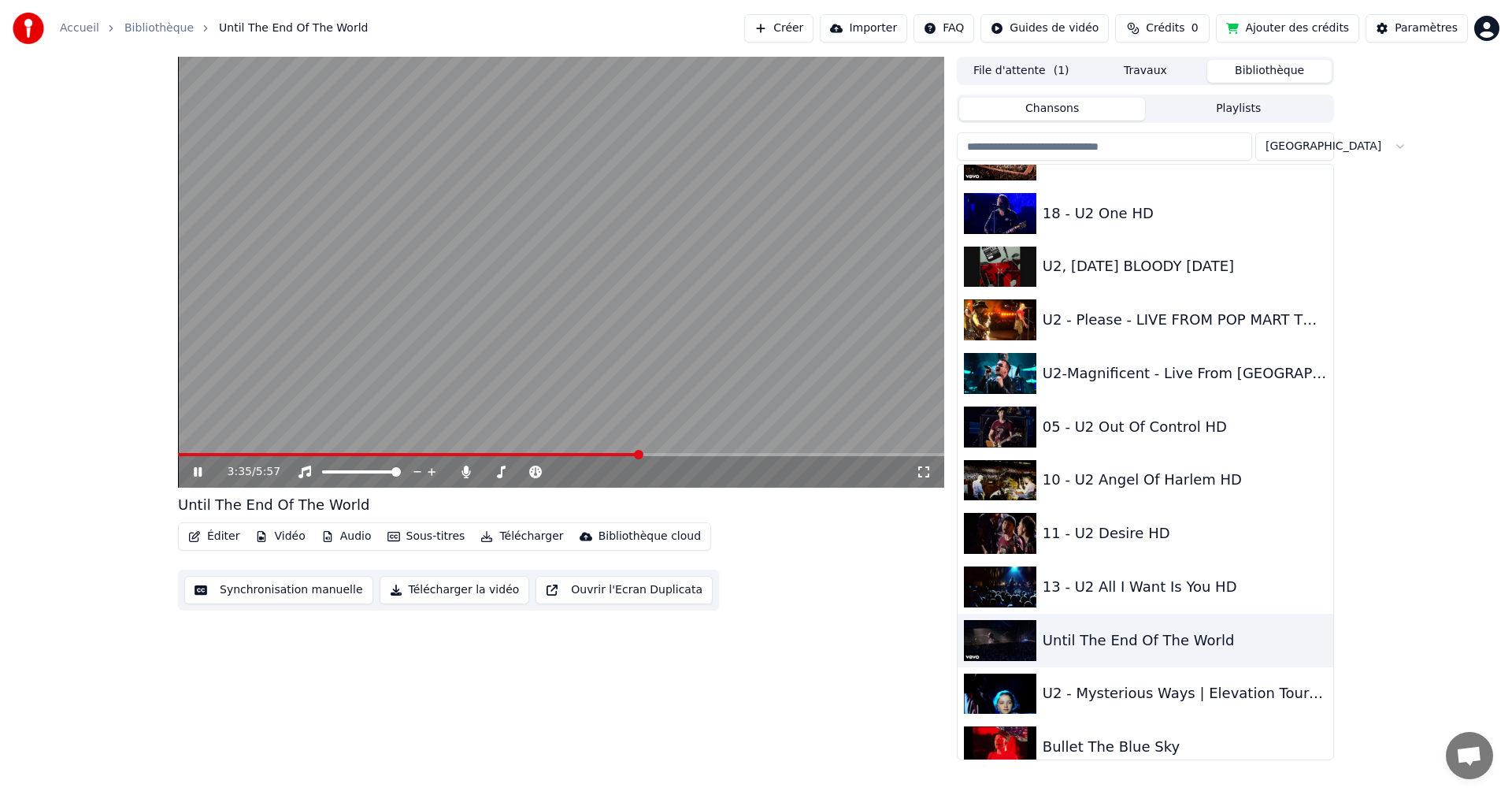
click at [291, 341] on video at bounding box center [561, 272] width 766 height 431
click at [546, 326] on video at bounding box center [561, 272] width 766 height 431
click at [686, 456] on span at bounding box center [686, 455] width 10 height 10
click at [671, 456] on span at bounding box center [669, 455] width 10 height 10
click at [368, 274] on video at bounding box center [561, 272] width 766 height 431
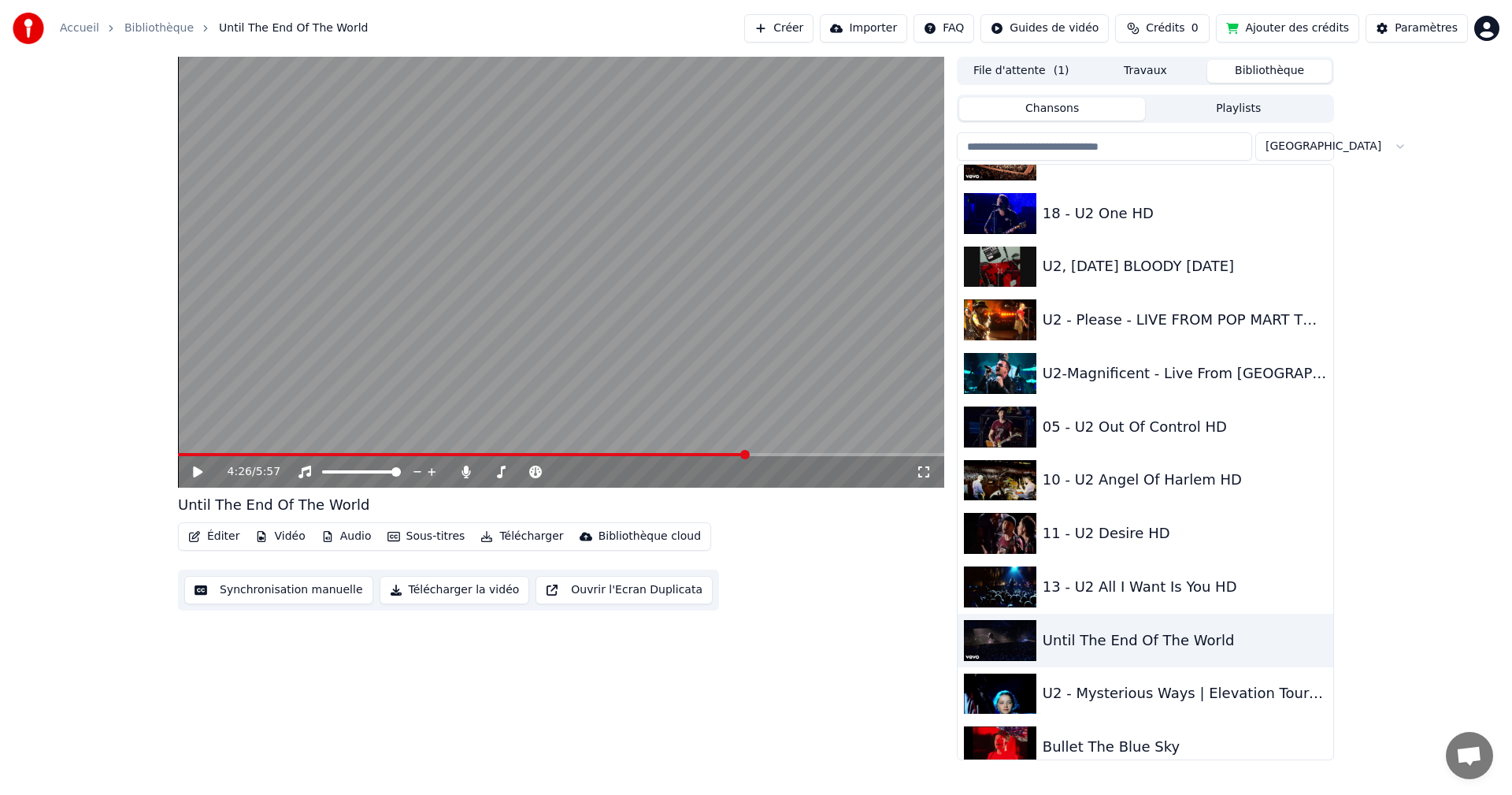
click at [742, 455] on span at bounding box center [745, 455] width 10 height 10
click at [694, 397] on video at bounding box center [561, 272] width 766 height 431
click at [786, 456] on span at bounding box center [783, 455] width 10 height 10
click at [762, 454] on span at bounding box center [760, 455] width 10 height 10
click at [732, 458] on span at bounding box center [736, 455] width 10 height 10
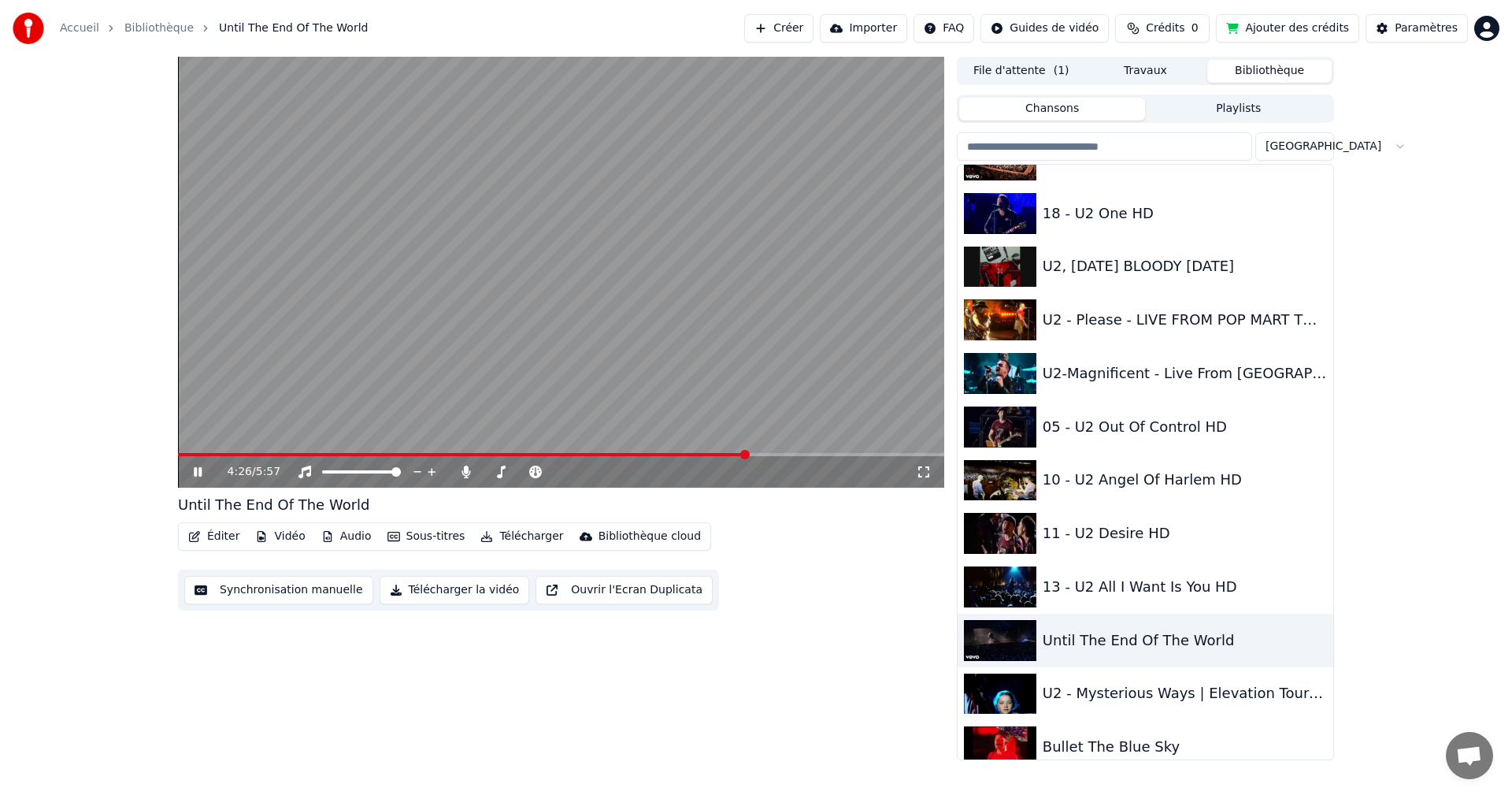
click at [747, 452] on span at bounding box center [745, 455] width 10 height 10
click at [748, 452] on span at bounding box center [745, 455] width 10 height 10
click at [541, 360] on video at bounding box center [561, 272] width 766 height 431
click at [450, 312] on video at bounding box center [561, 272] width 766 height 431
